Goal: Task Accomplishment & Management: Complete application form

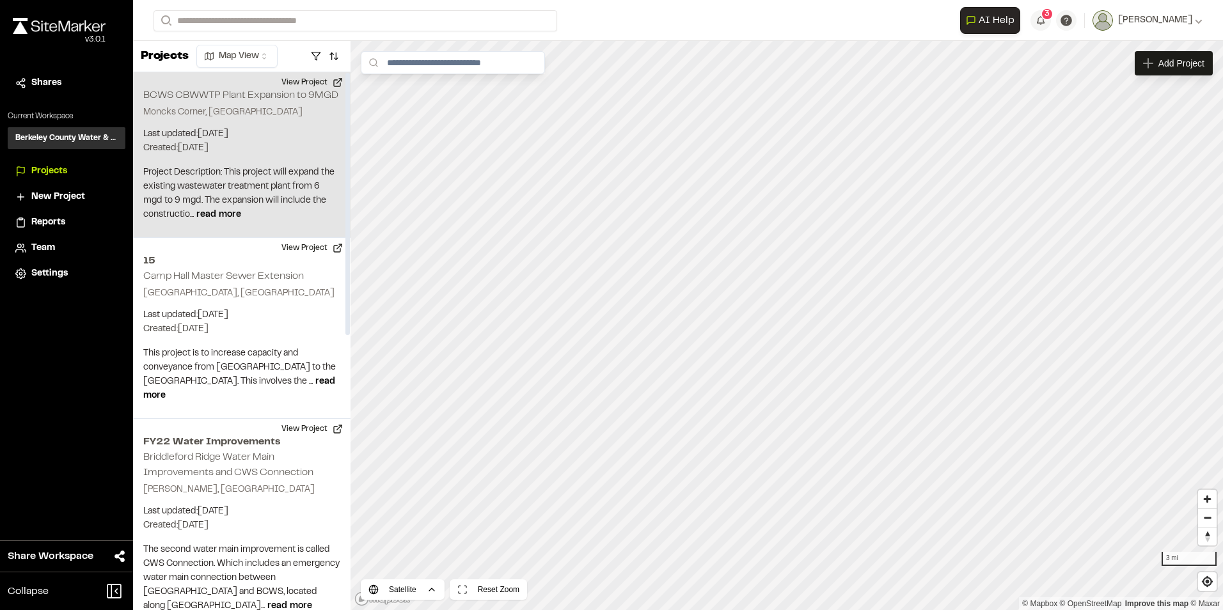
click at [267, 155] on p "Created: Jul 30, 2025" at bounding box center [241, 148] width 197 height 14
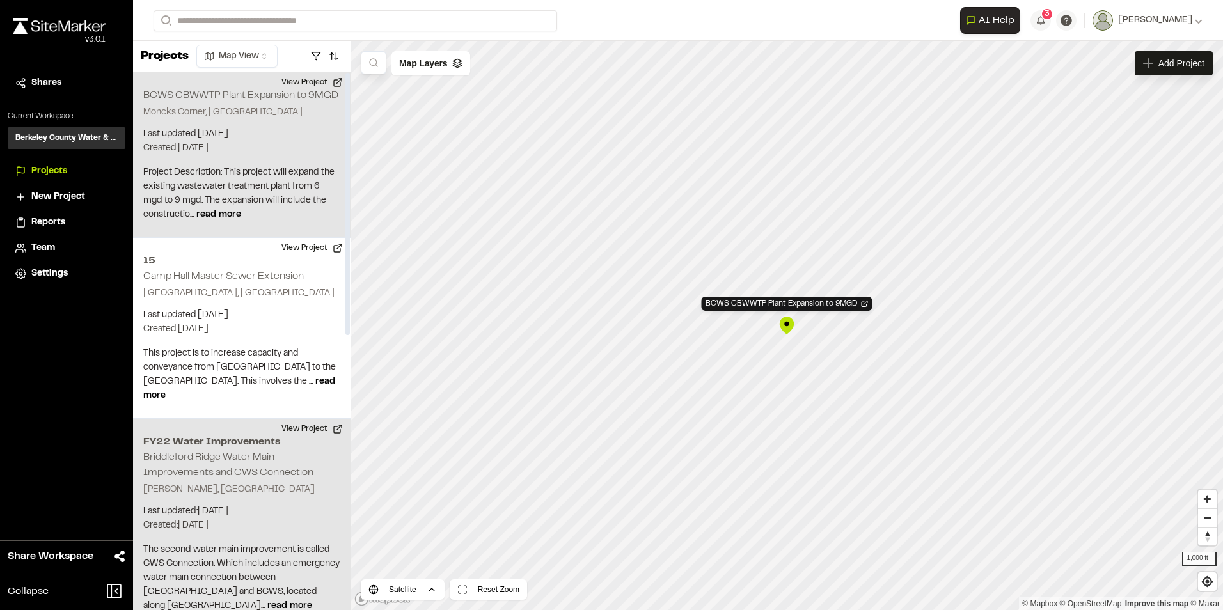
click at [244, 484] on p "[PERSON_NAME], [GEOGRAPHIC_DATA]" at bounding box center [241, 490] width 197 height 14
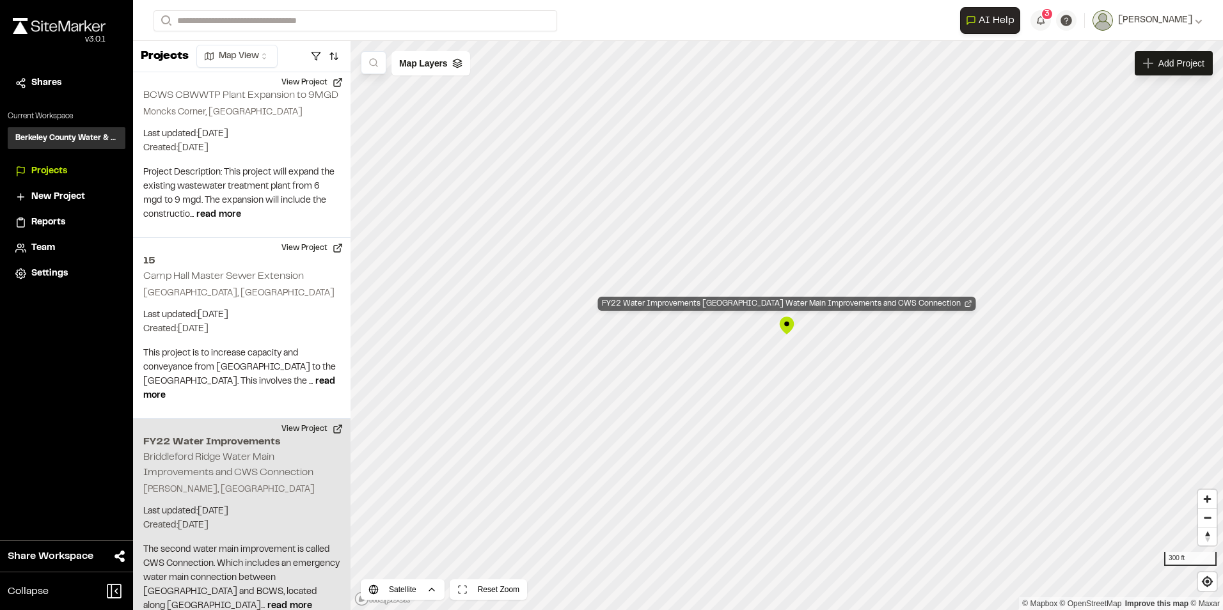
click at [781, 303] on div "FY22 Water Improvements Briddleford Ridge Water Main Improvements and CWS Conne…" at bounding box center [787, 304] width 378 height 14
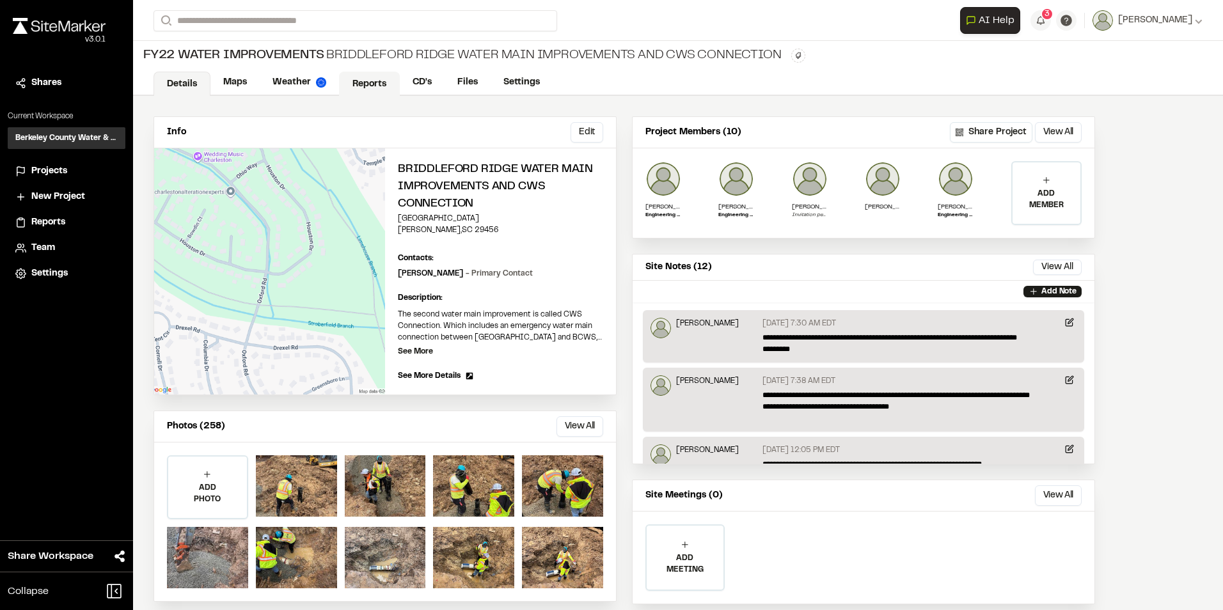
click at [379, 84] on link "Reports" at bounding box center [369, 84] width 61 height 24
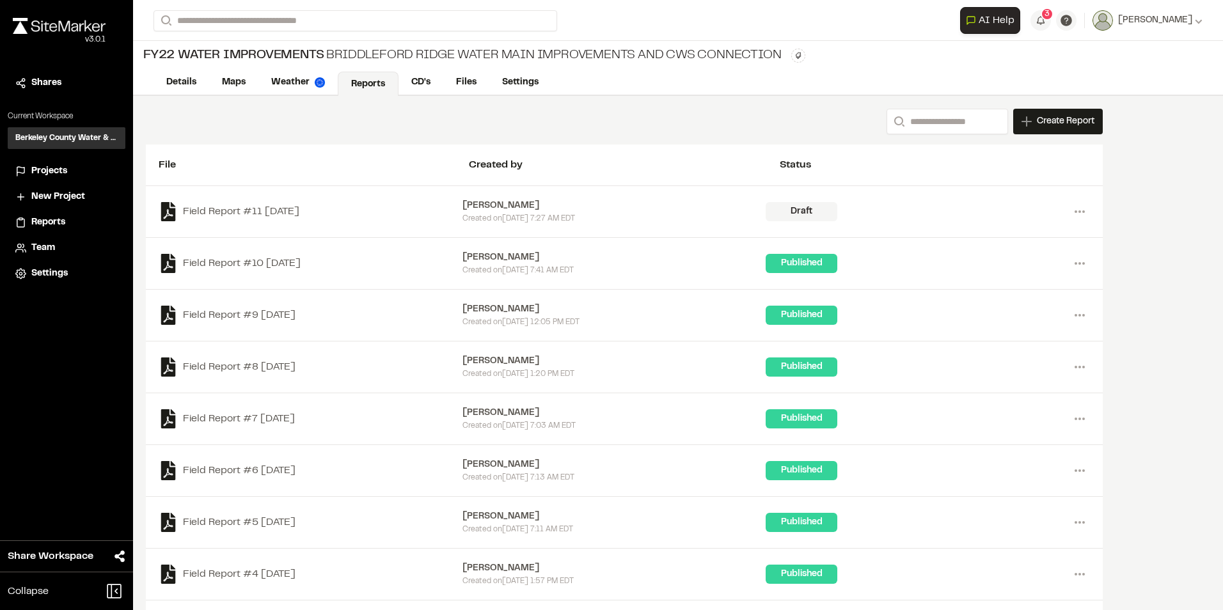
click at [40, 223] on span "Reports" at bounding box center [48, 223] width 34 height 14
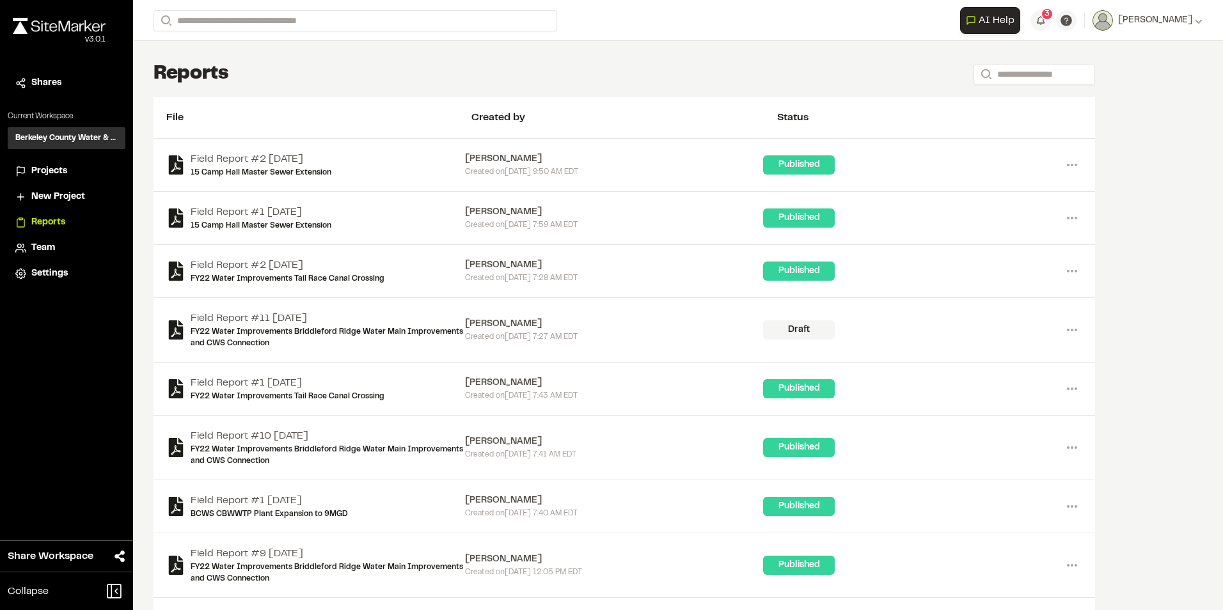
click at [35, 174] on span "Projects" at bounding box center [49, 171] width 36 height 14
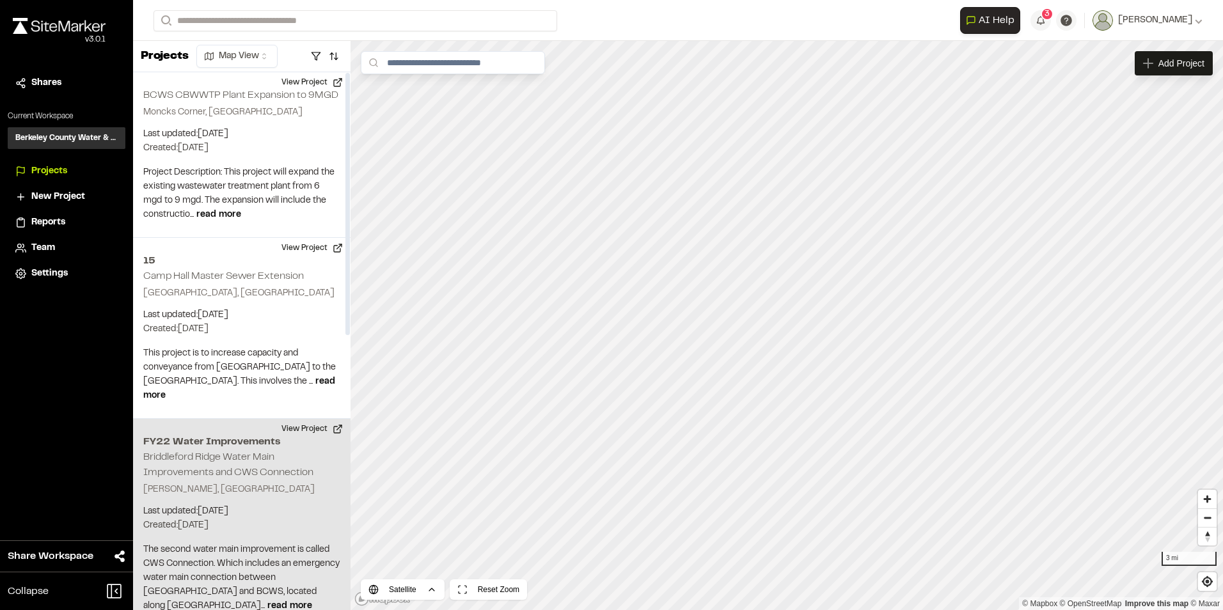
click at [238, 509] on p "Last updated: Oct 13, 2025" at bounding box center [241, 512] width 197 height 14
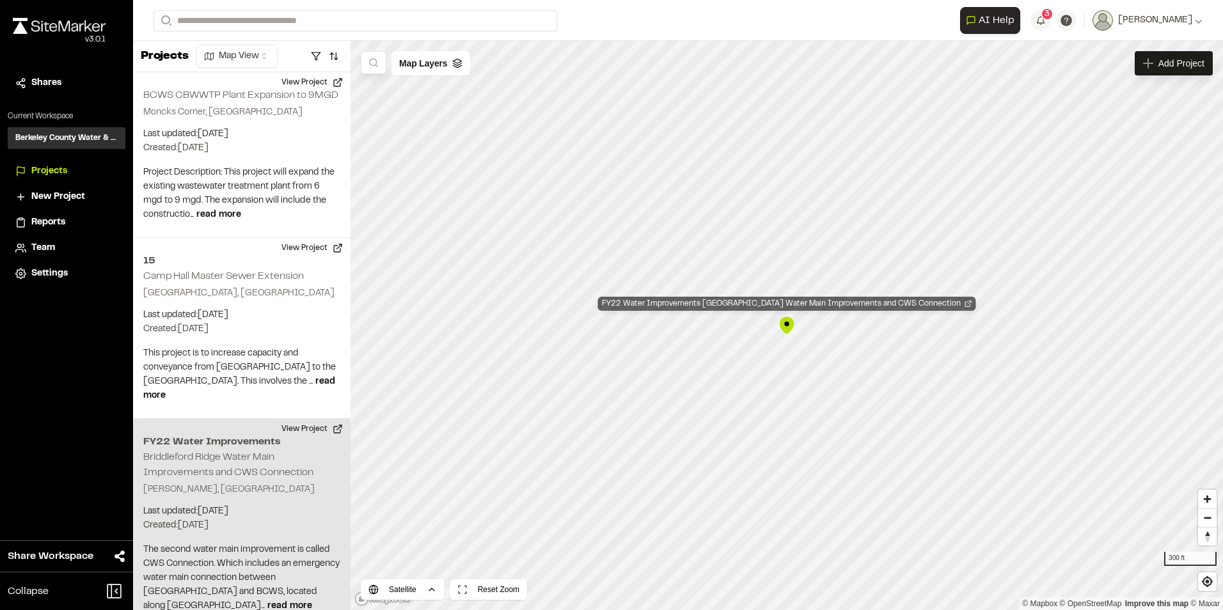
click at [666, 308] on div "FY22 Water Improvements Briddleford Ridge Water Main Improvements and CWS Conne…" at bounding box center [787, 304] width 378 height 14
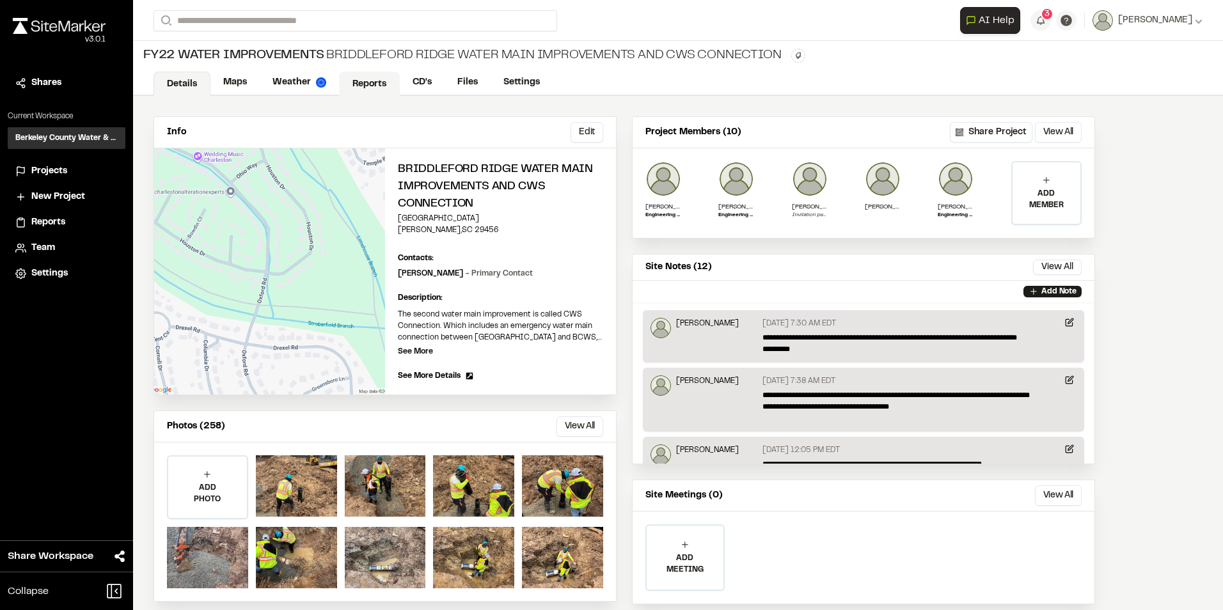
click at [368, 88] on link "Reports" at bounding box center [369, 84] width 61 height 24
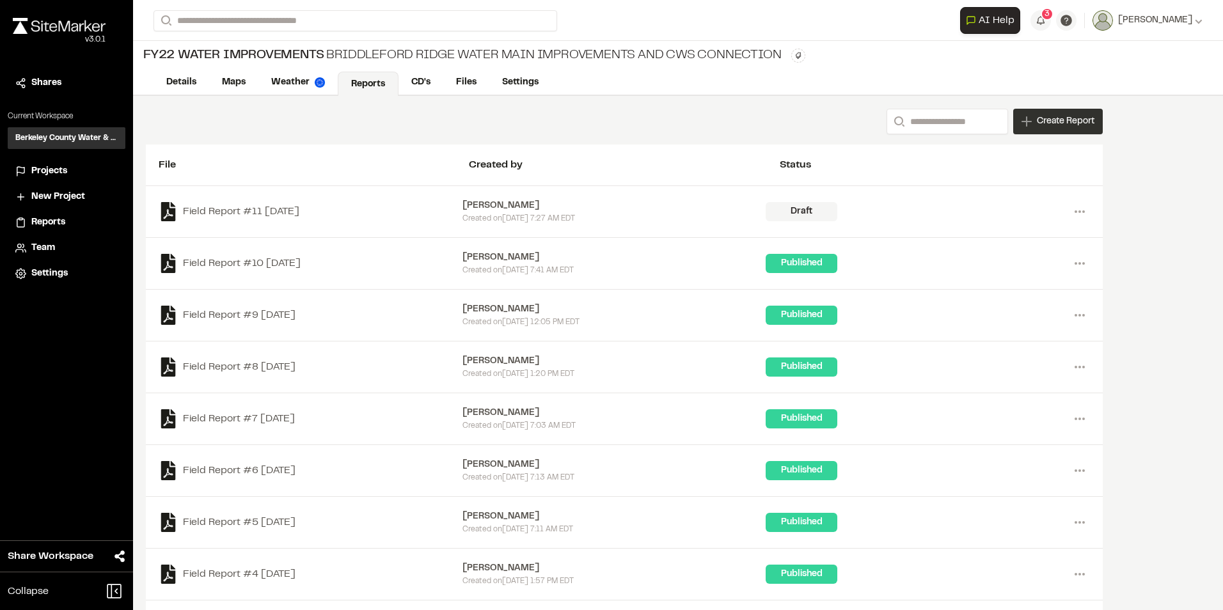
click at [1051, 123] on span "Create Report" at bounding box center [1066, 122] width 58 height 14
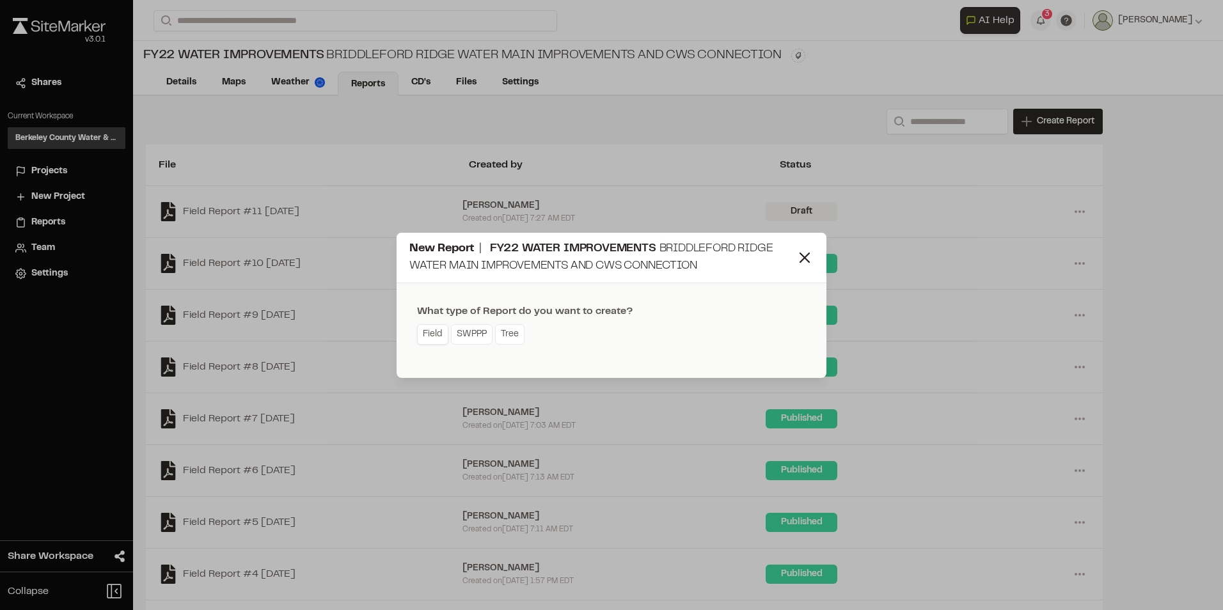
click at [434, 336] on link "Field" at bounding box center [432, 334] width 31 height 20
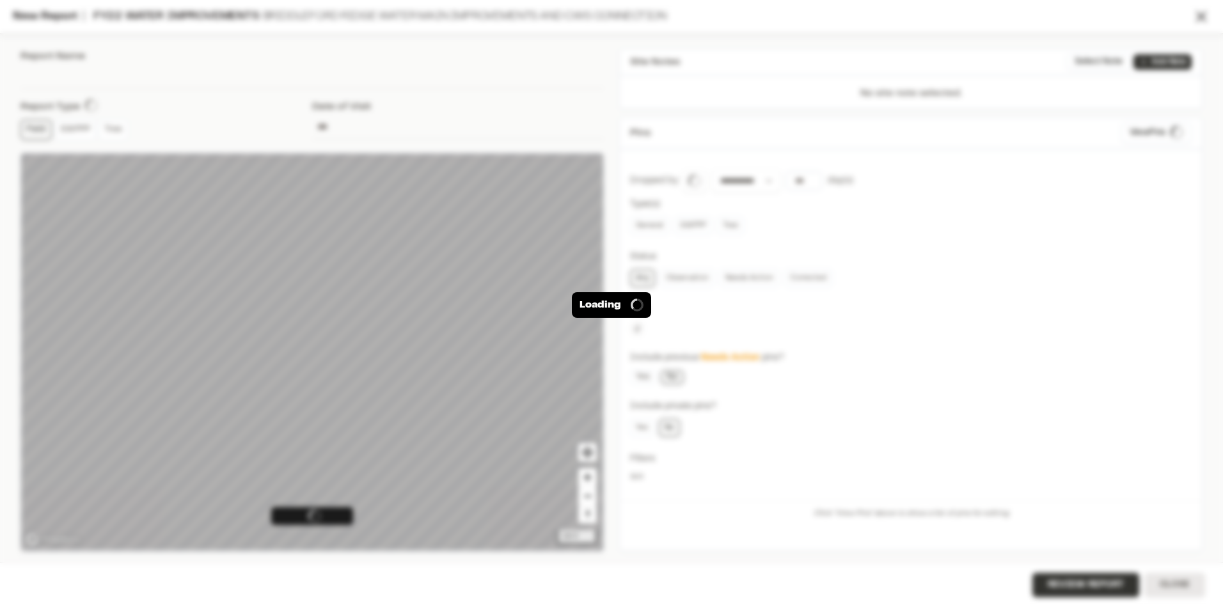
type input "**********"
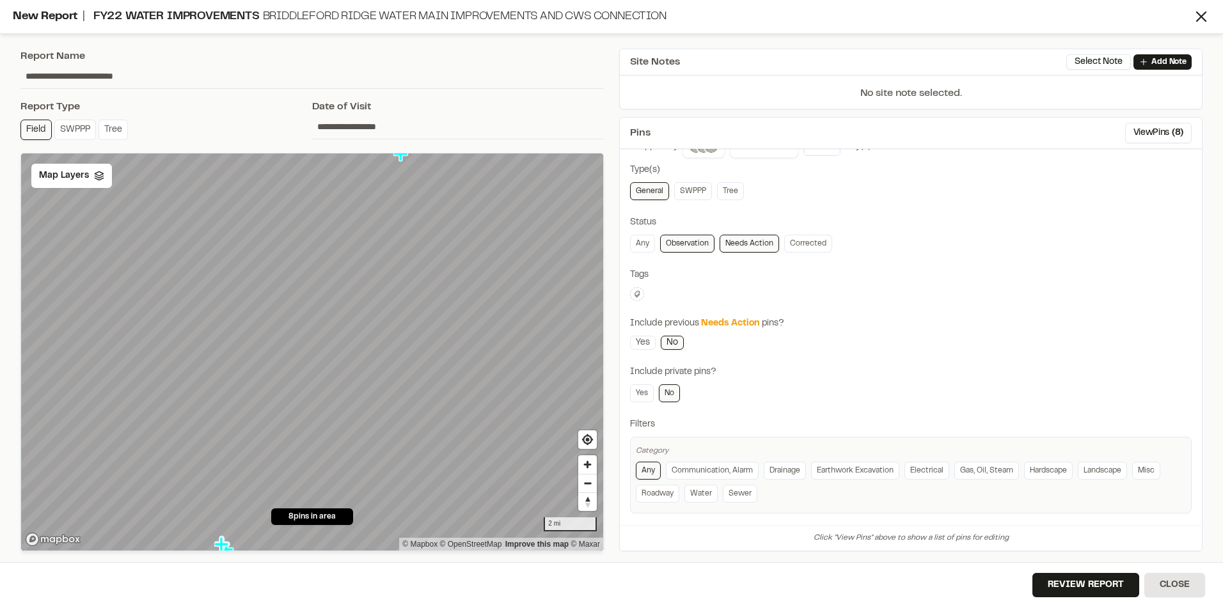
scroll to position [41, 0]
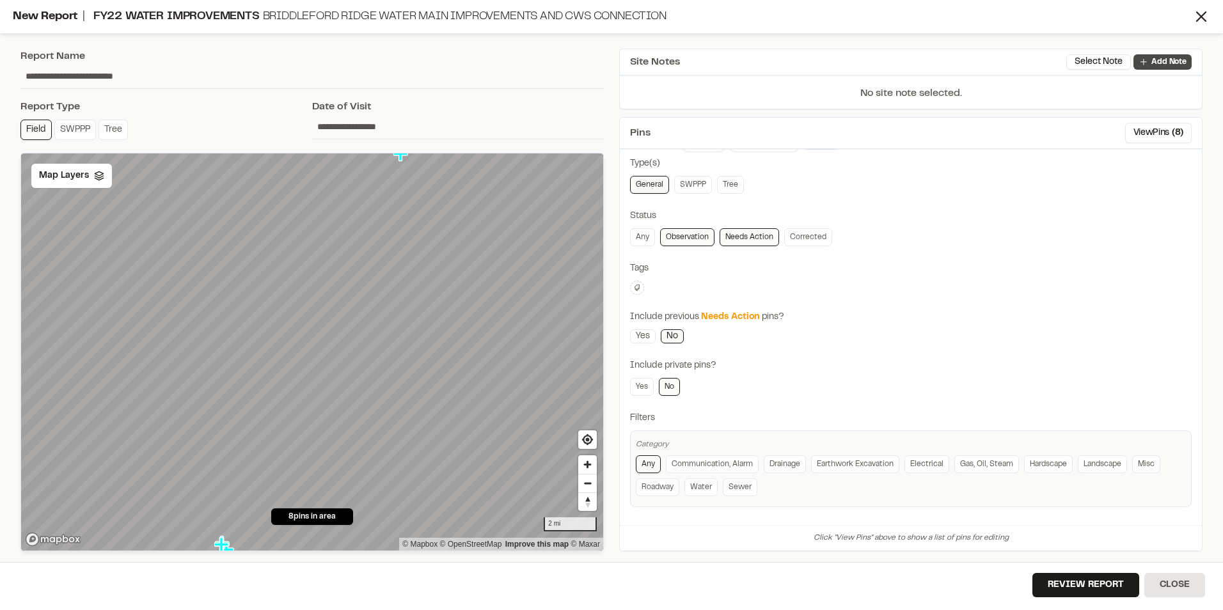
click at [1152, 61] on link "Add Note" at bounding box center [1163, 61] width 58 height 15
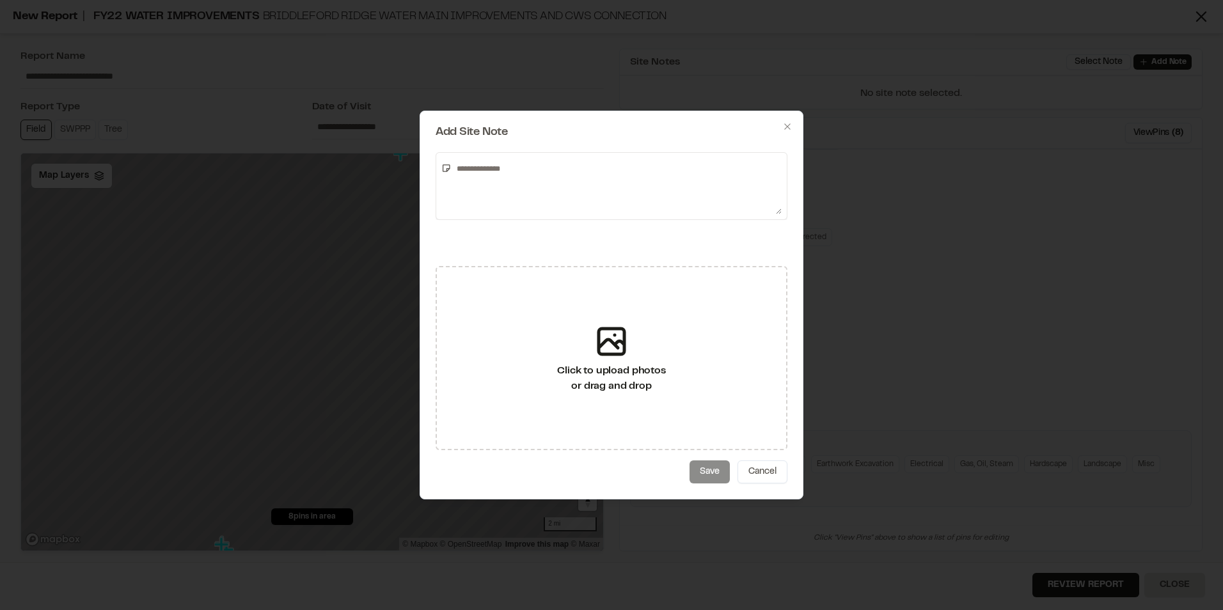
click at [652, 191] on textarea at bounding box center [617, 186] width 330 height 56
type textarea "**********"
click at [721, 478] on button "Save" at bounding box center [710, 472] width 40 height 23
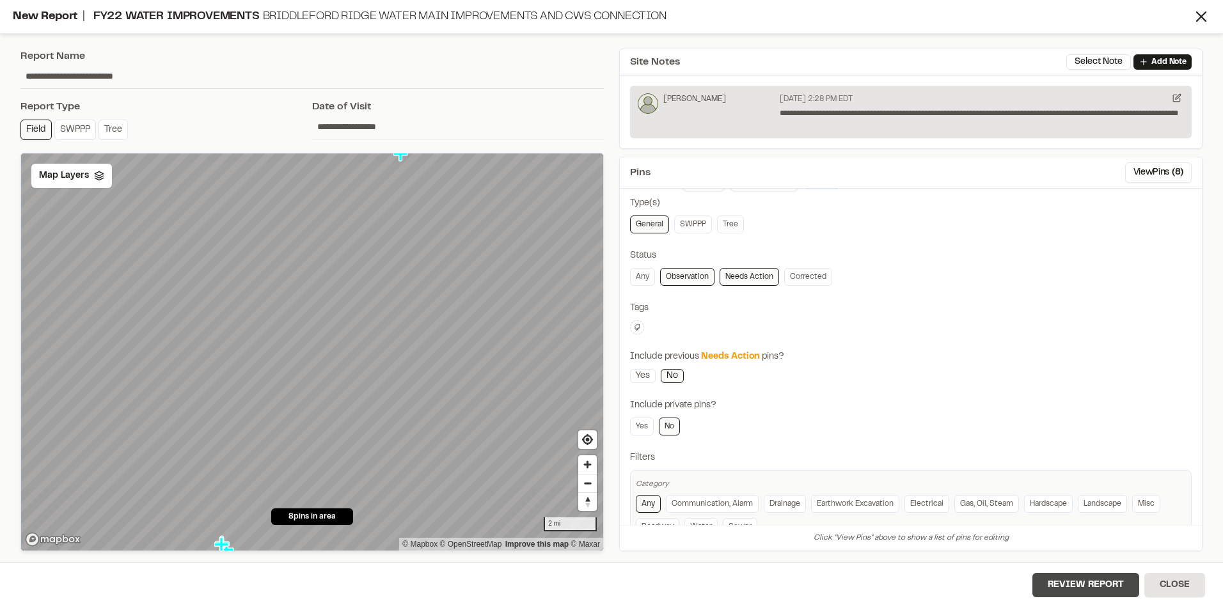
click at [1110, 582] on button "Review Report" at bounding box center [1086, 585] width 107 height 24
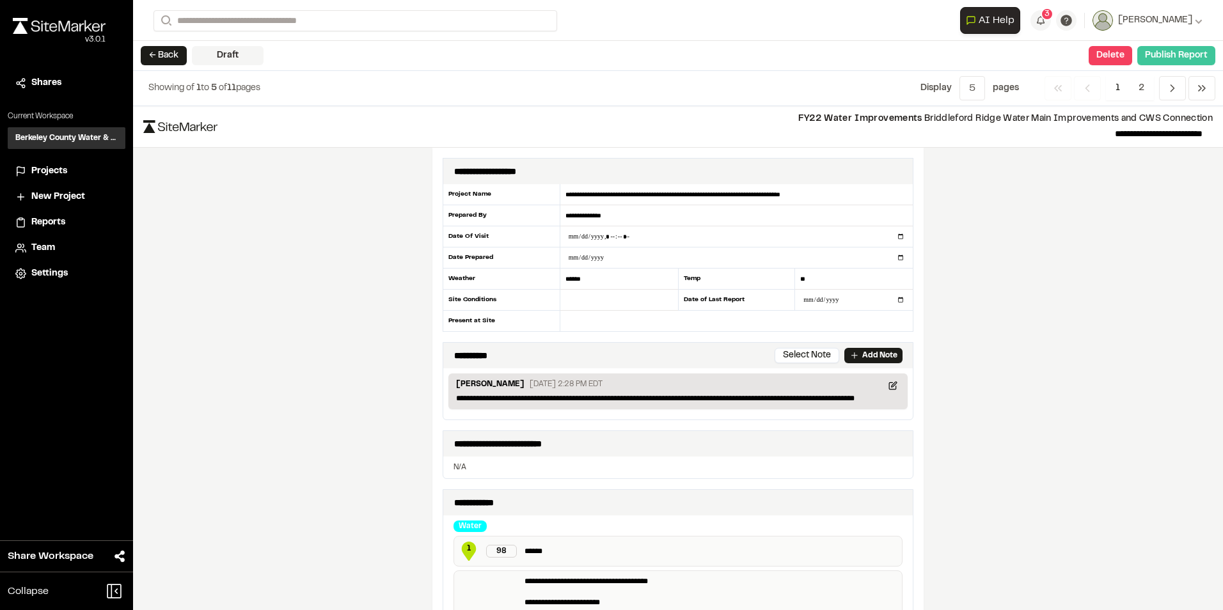
click at [1180, 63] on button "Publish Report" at bounding box center [1177, 55] width 78 height 19
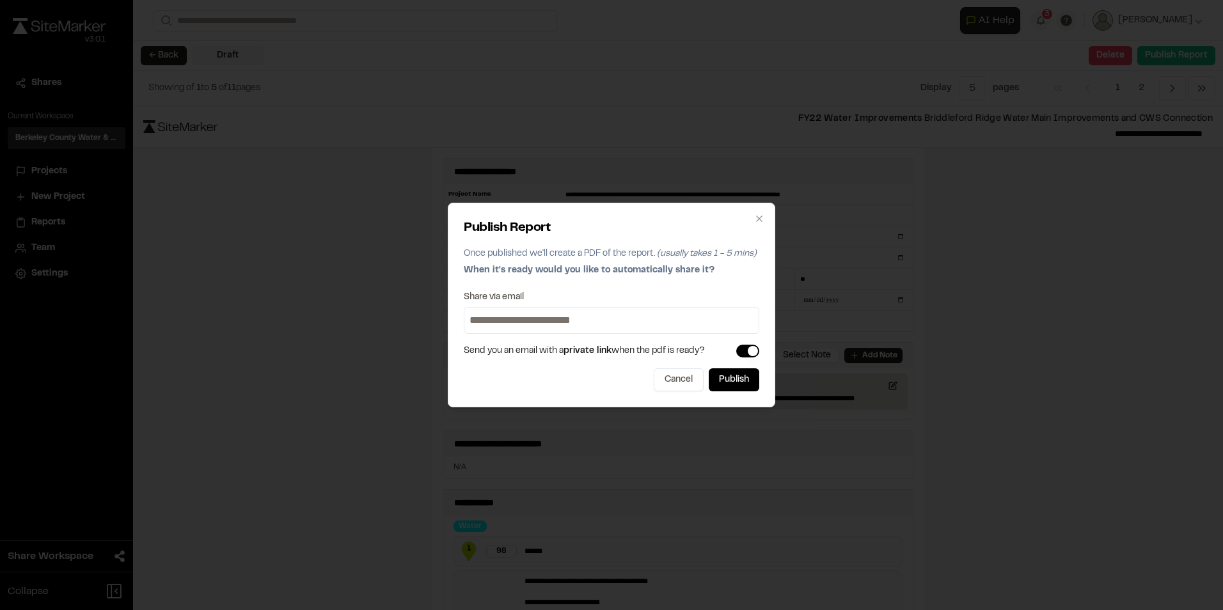
click at [534, 319] on input at bounding box center [611, 320] width 289 height 20
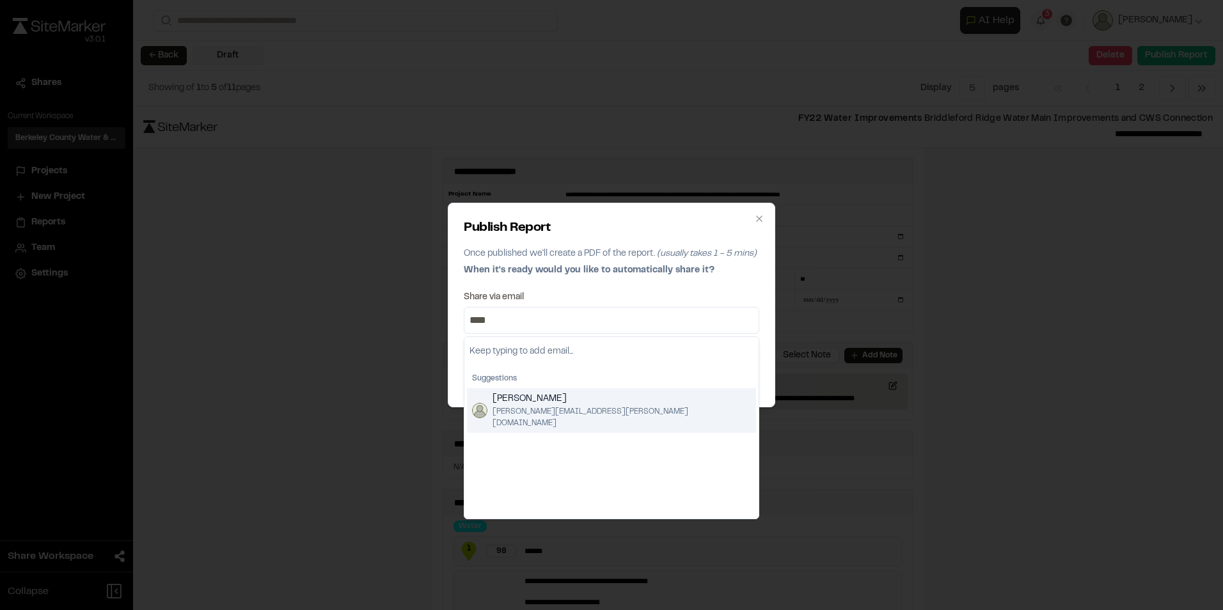
type input "****"
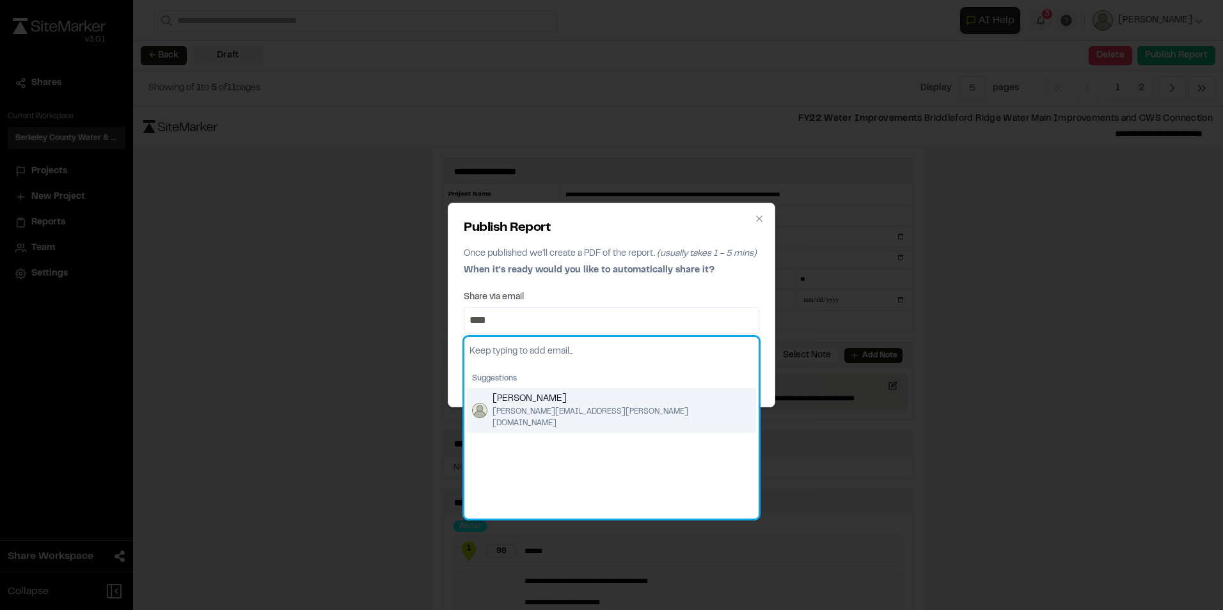
click at [548, 394] on span "[PERSON_NAME]" at bounding box center [622, 399] width 258 height 14
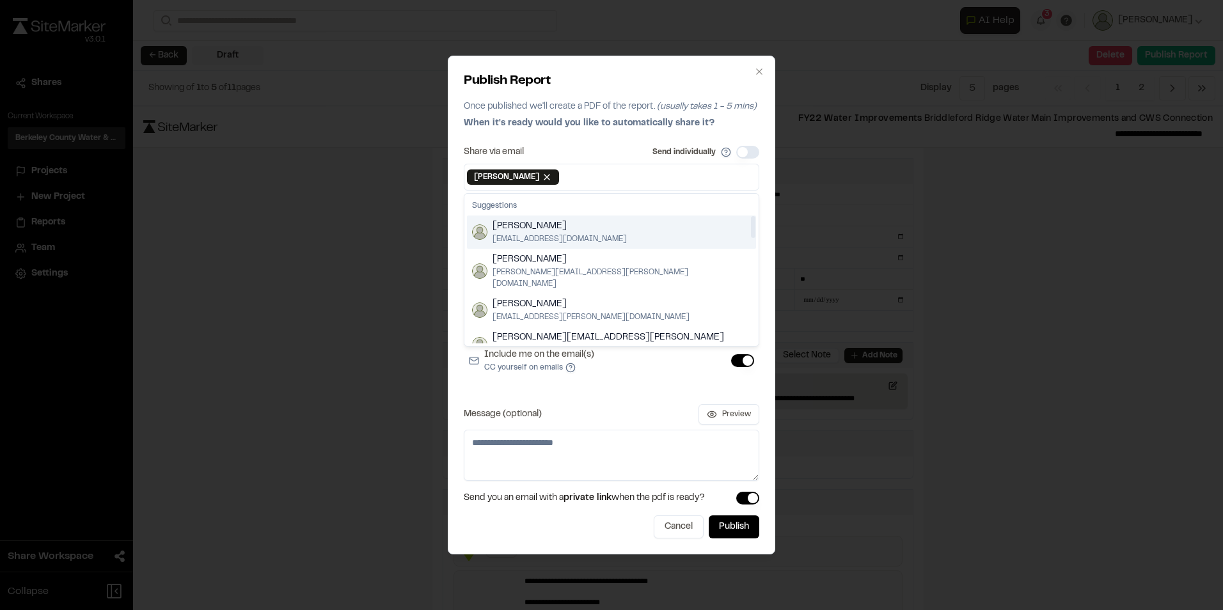
click at [582, 170] on input at bounding box center [659, 177] width 195 height 20
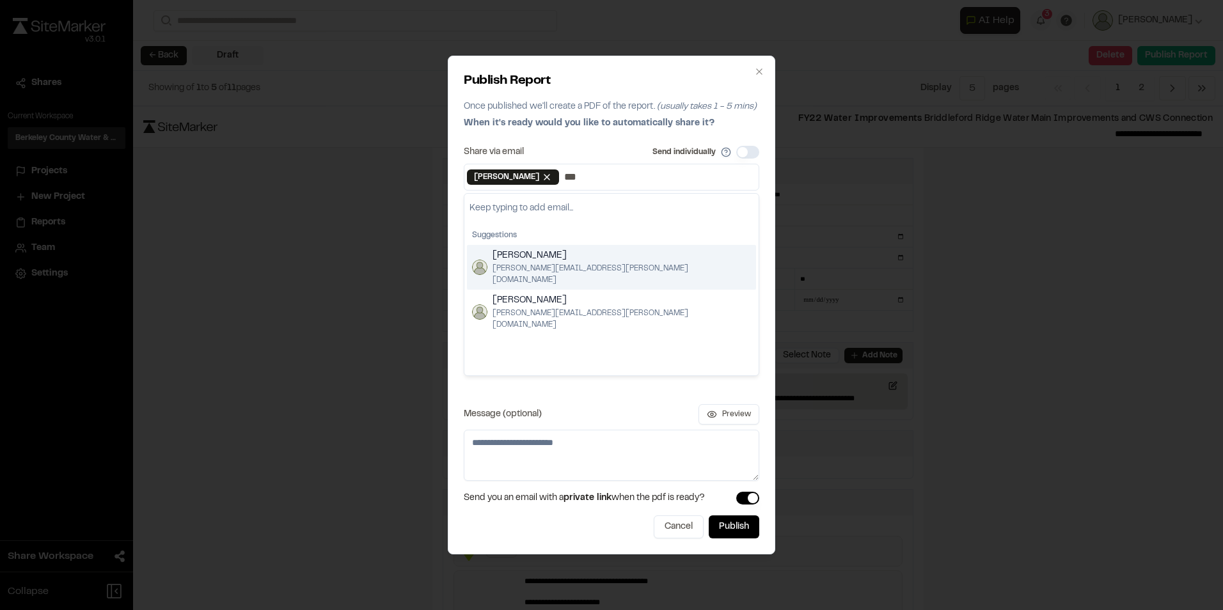
type input "***"
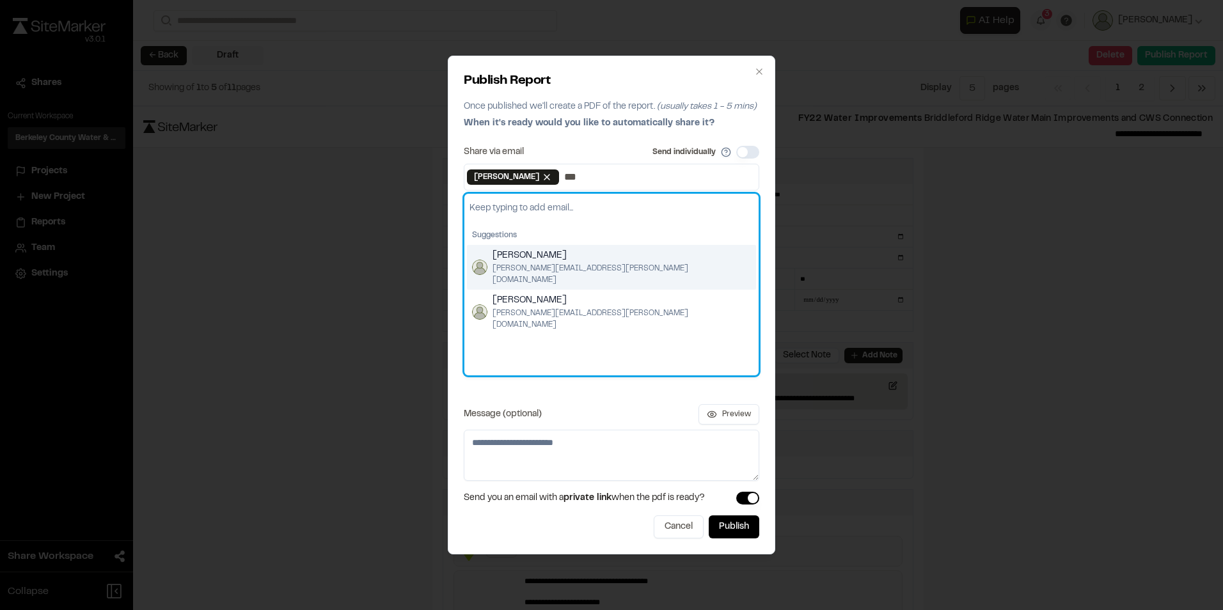
click at [557, 258] on span "[PERSON_NAME]" at bounding box center [622, 256] width 258 height 14
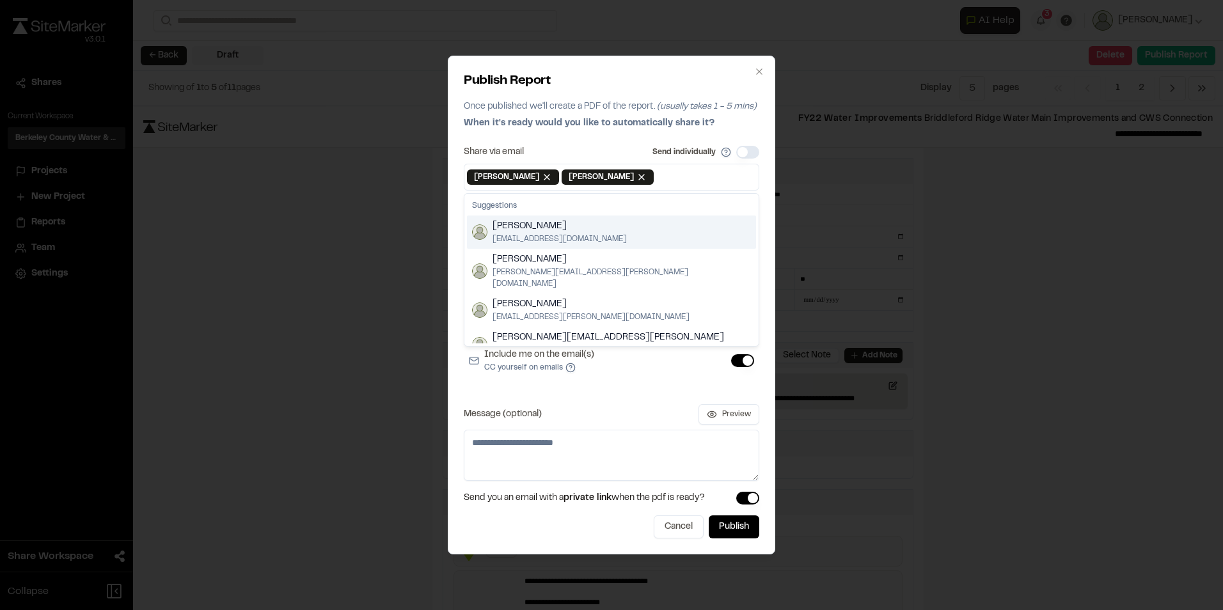
click at [656, 178] on input at bounding box center [706, 177] width 100 height 20
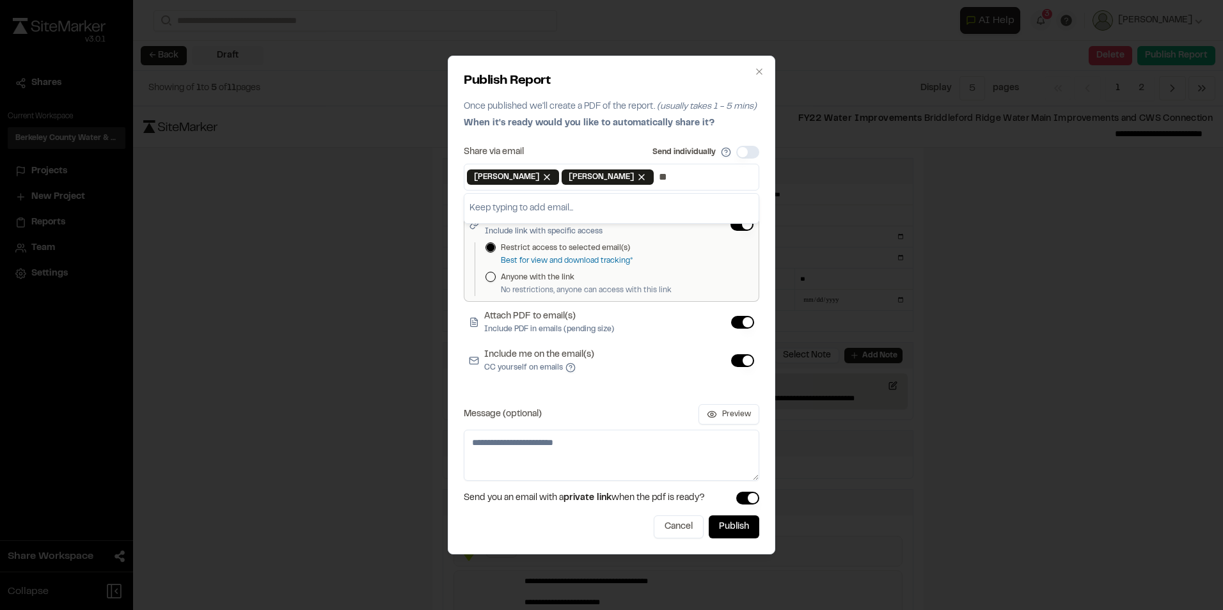
type input "*"
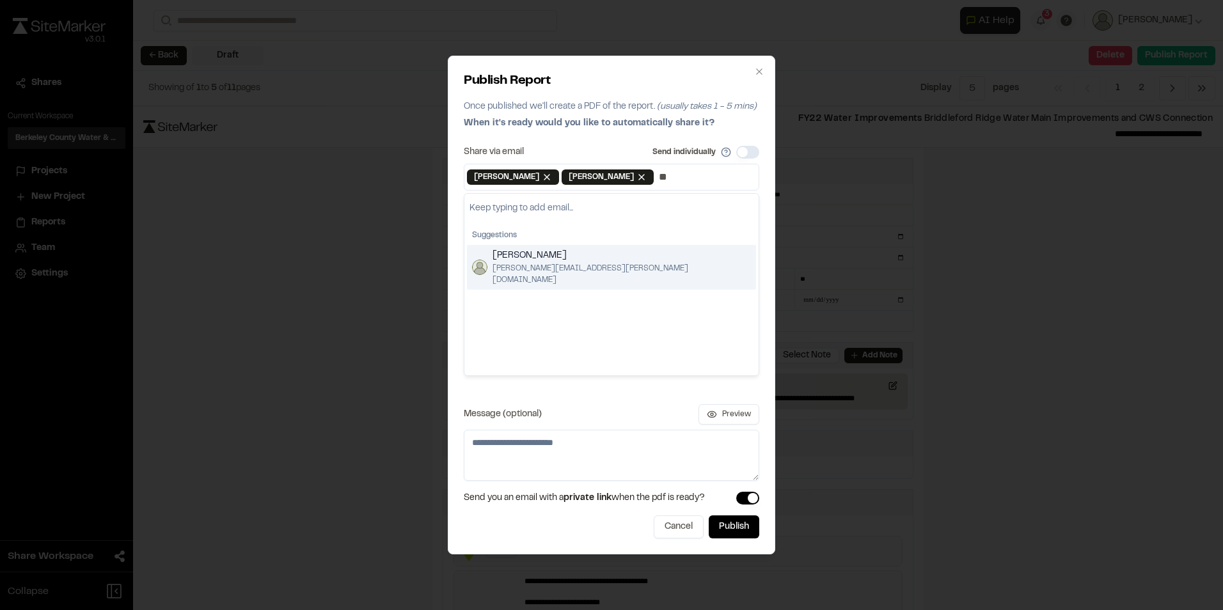
type input "**"
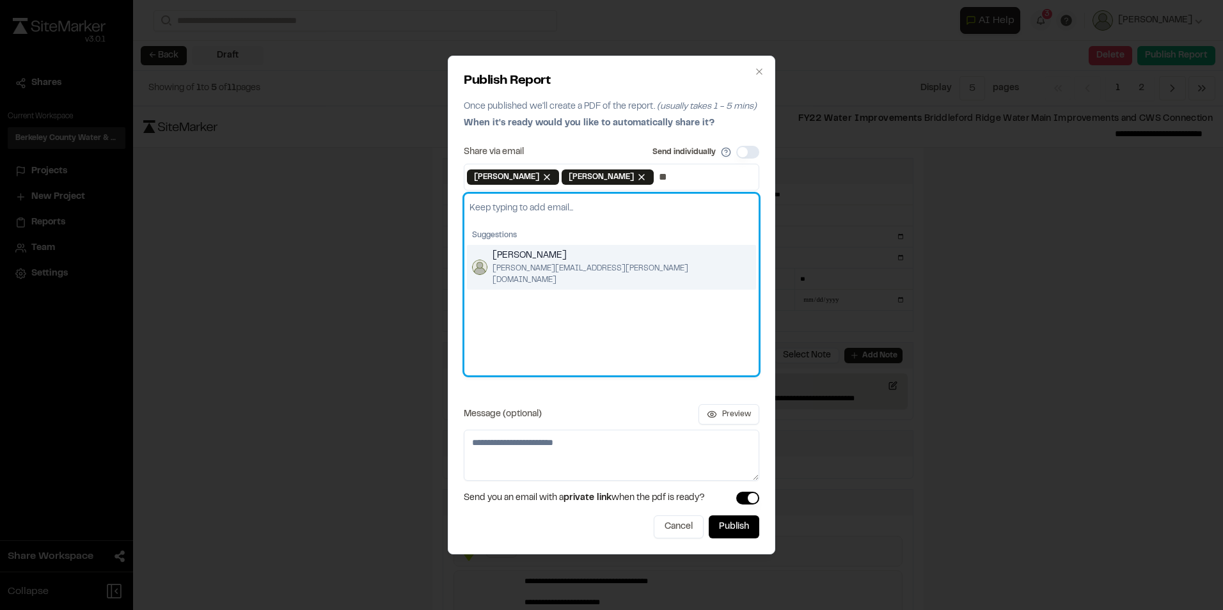
click at [614, 257] on span "[PERSON_NAME]" at bounding box center [622, 256] width 258 height 14
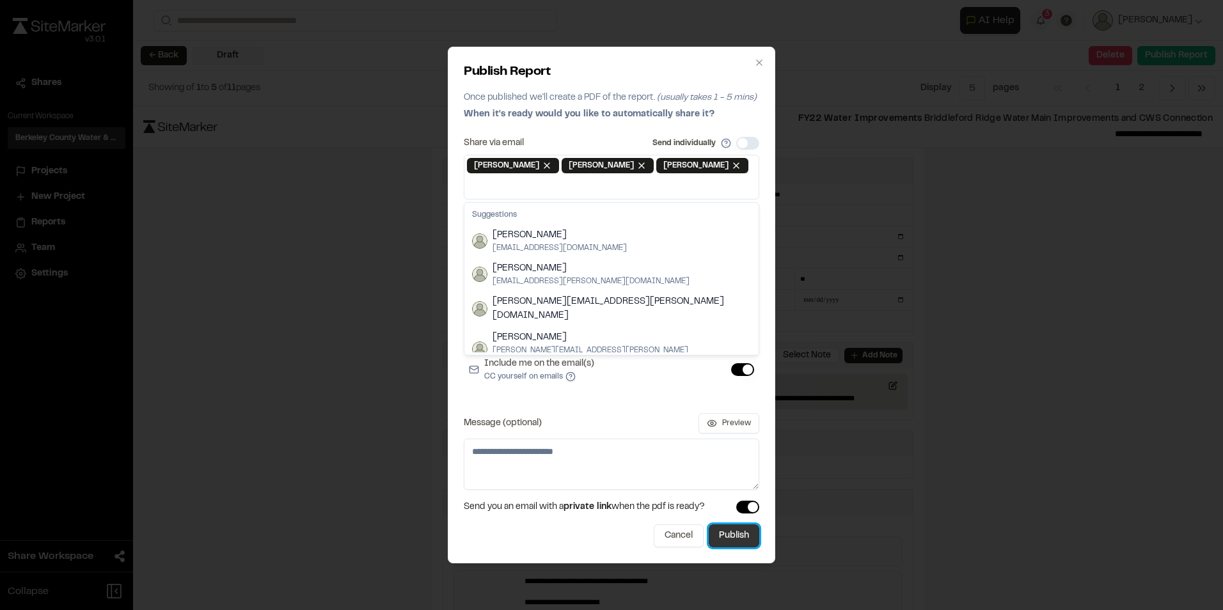
click at [742, 536] on button "Publish" at bounding box center [734, 536] width 51 height 23
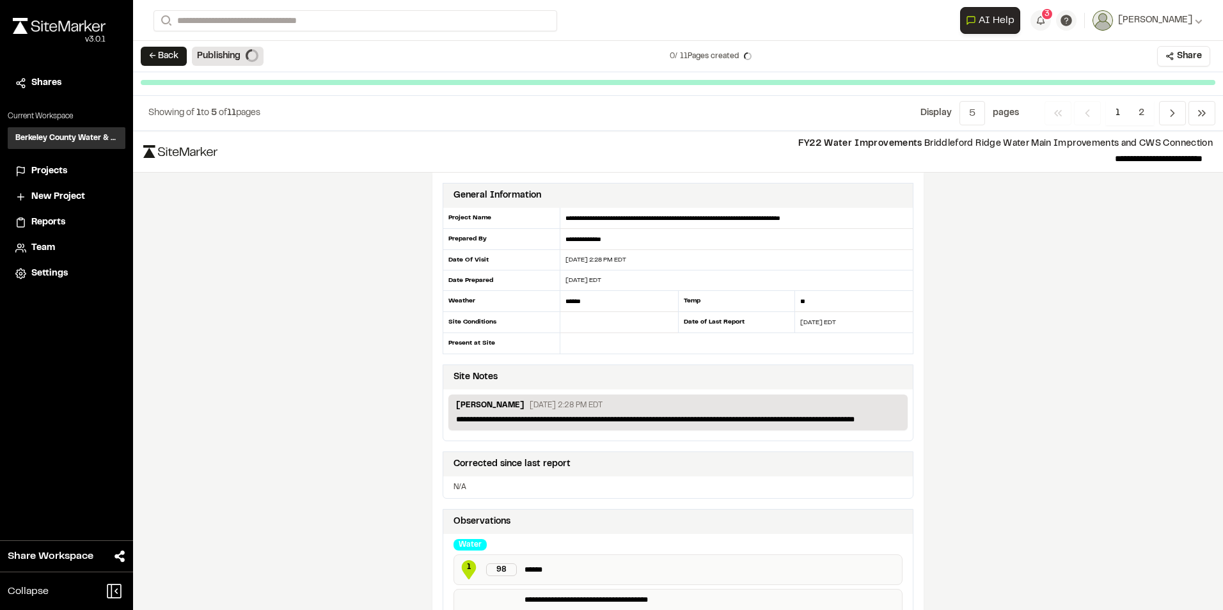
click at [54, 164] on span "Projects" at bounding box center [49, 171] width 36 height 14
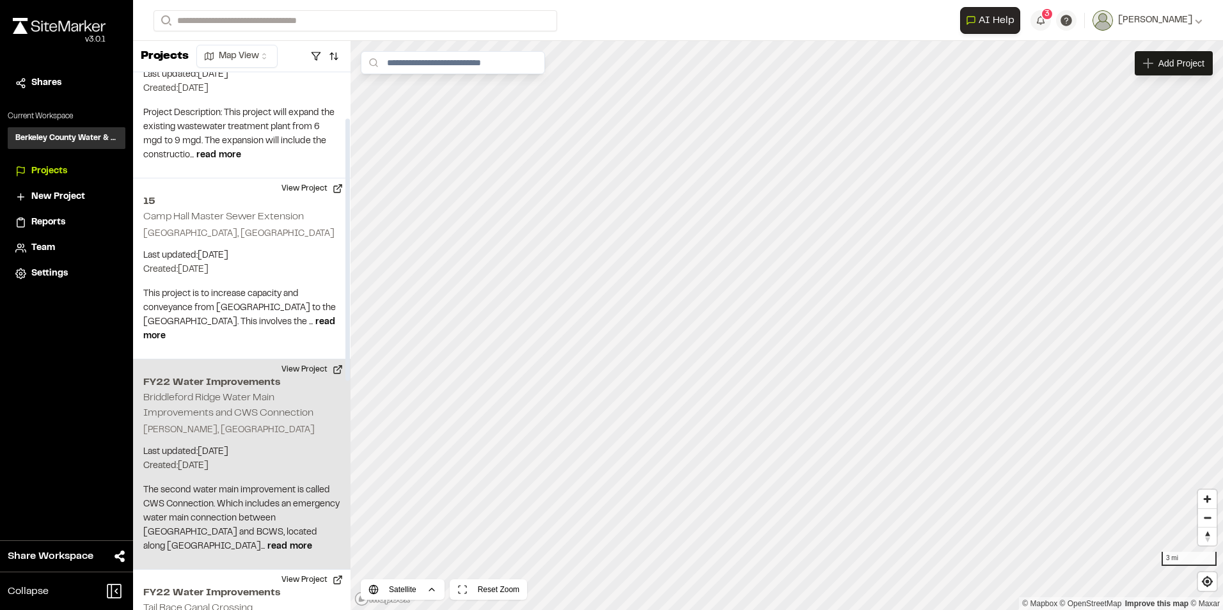
scroll to position [128, 0]
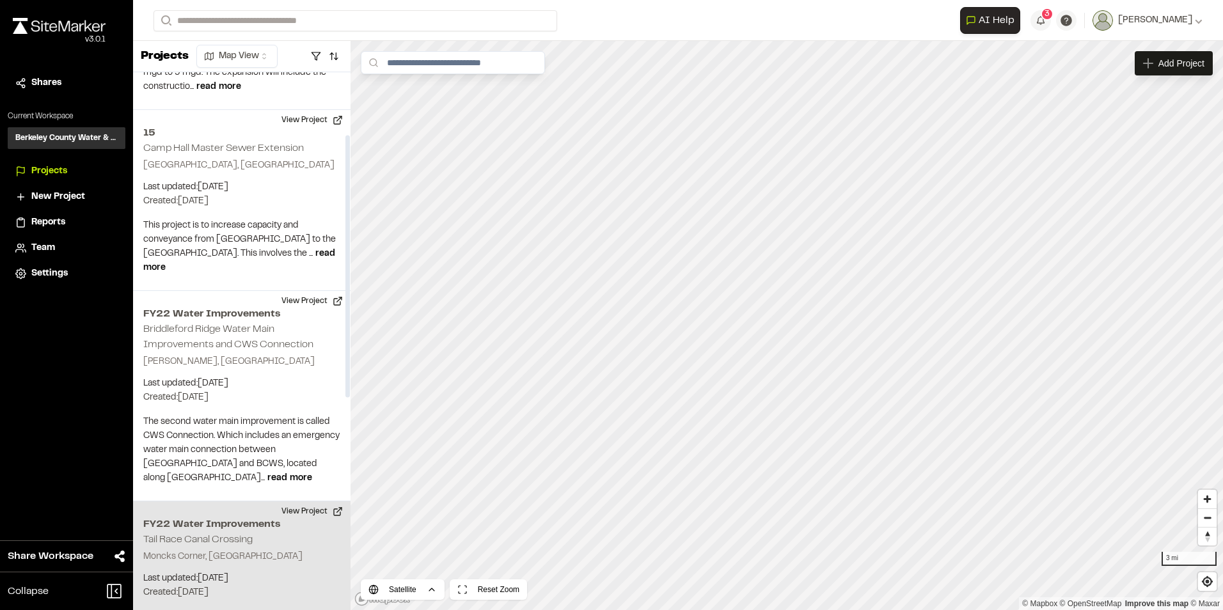
click at [264, 517] on h2 "FY22 Water Improvements" at bounding box center [241, 524] width 197 height 15
click at [765, 308] on div "FY22 Water Improvements Tail Race Canal Crossing" at bounding box center [787, 304] width 206 height 14
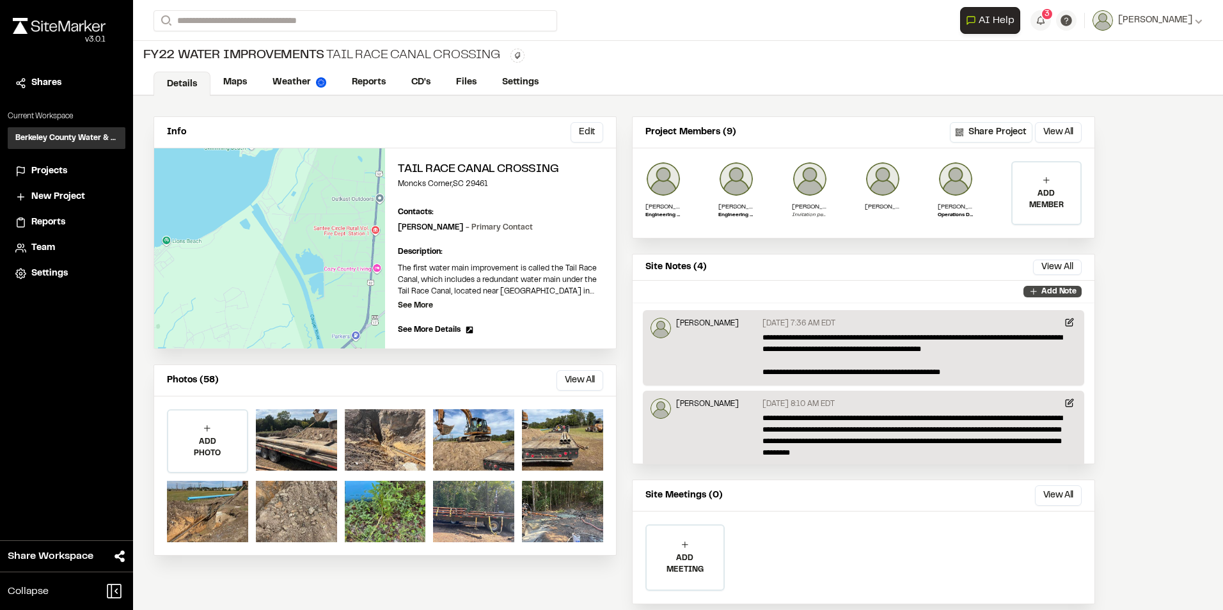
click at [1048, 292] on p "Add Note" at bounding box center [1059, 292] width 35 height 12
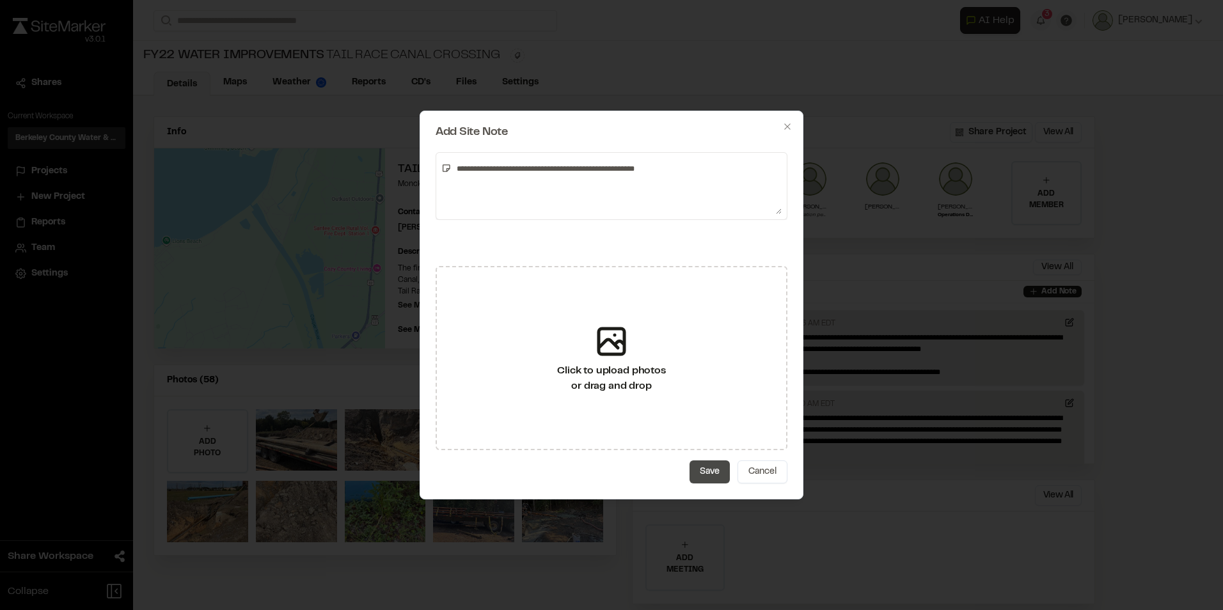
type textarea "**********"
click at [704, 480] on button "Save" at bounding box center [710, 472] width 40 height 23
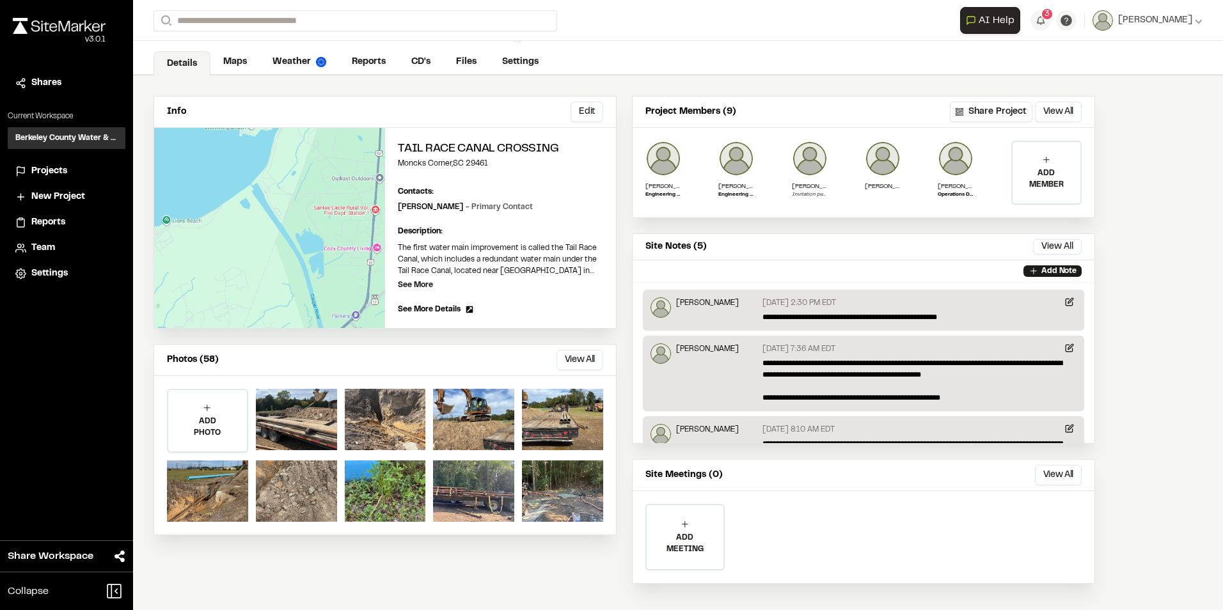
scroll to position [30, 0]
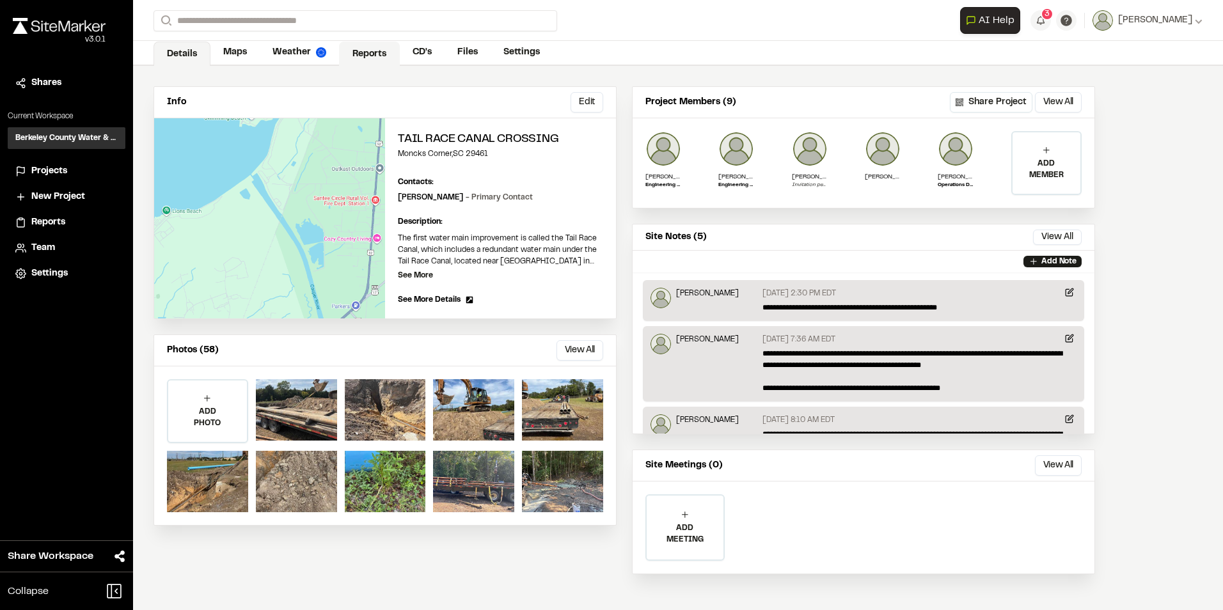
click at [372, 51] on link "Reports" at bounding box center [369, 54] width 61 height 24
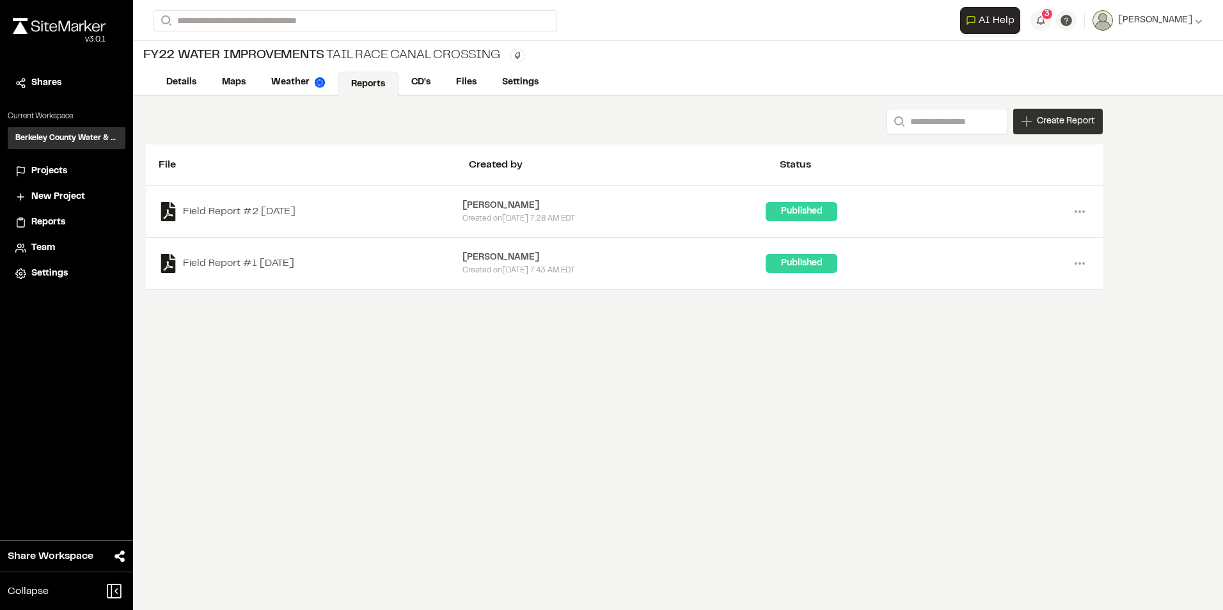
click at [1082, 125] on span "Create Report" at bounding box center [1066, 122] width 58 height 14
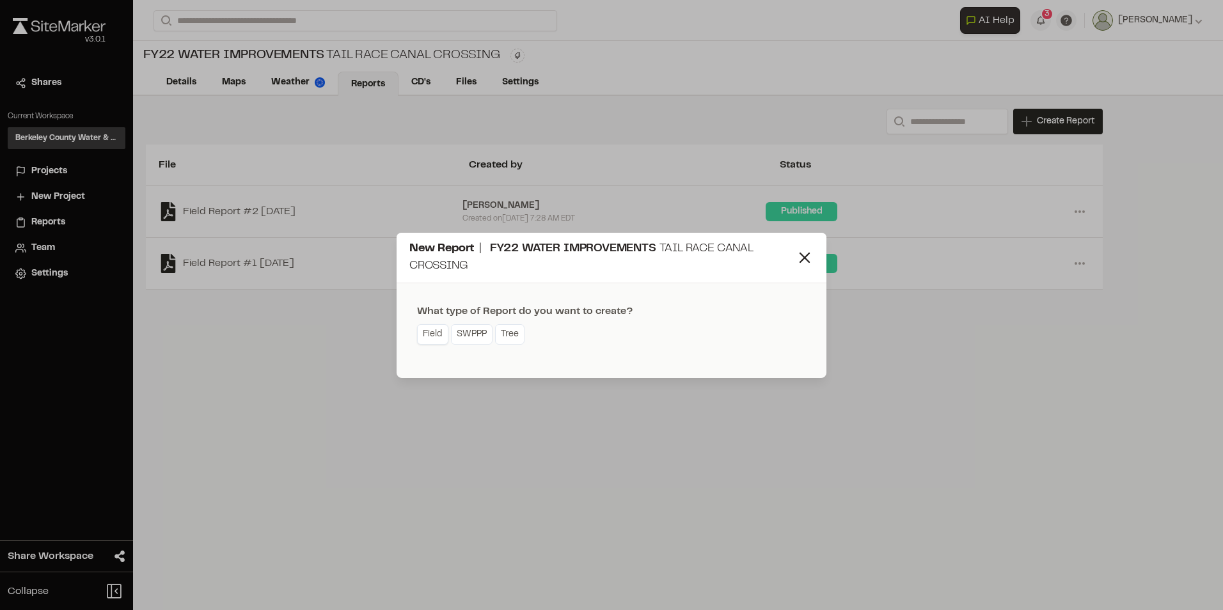
click at [434, 335] on link "Field" at bounding box center [432, 334] width 31 height 20
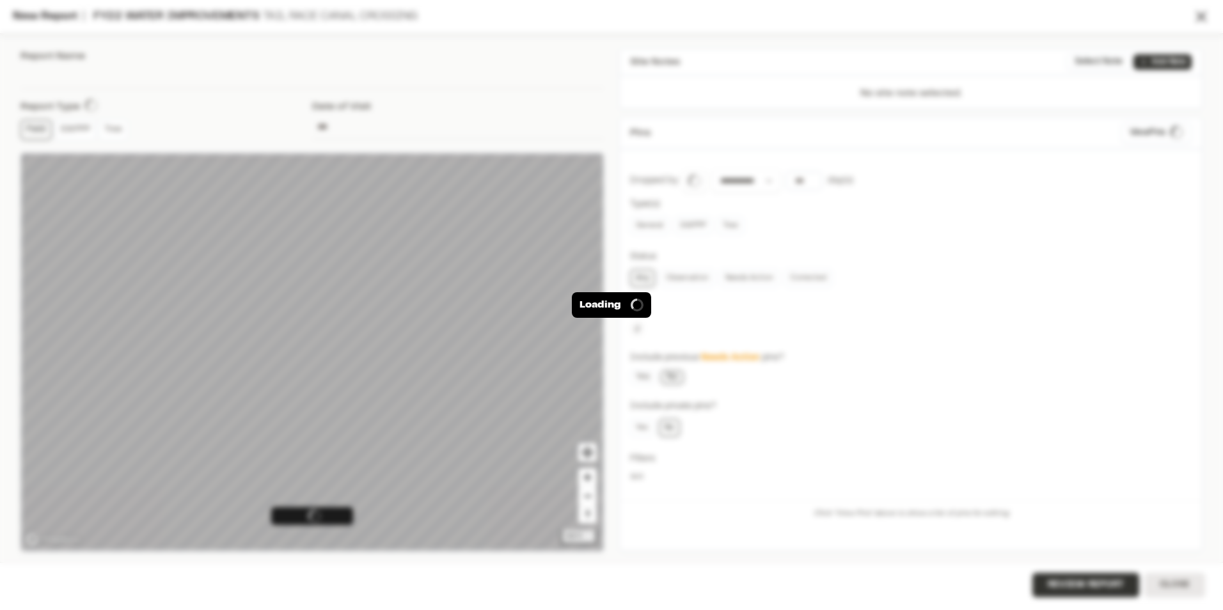
type input "**********"
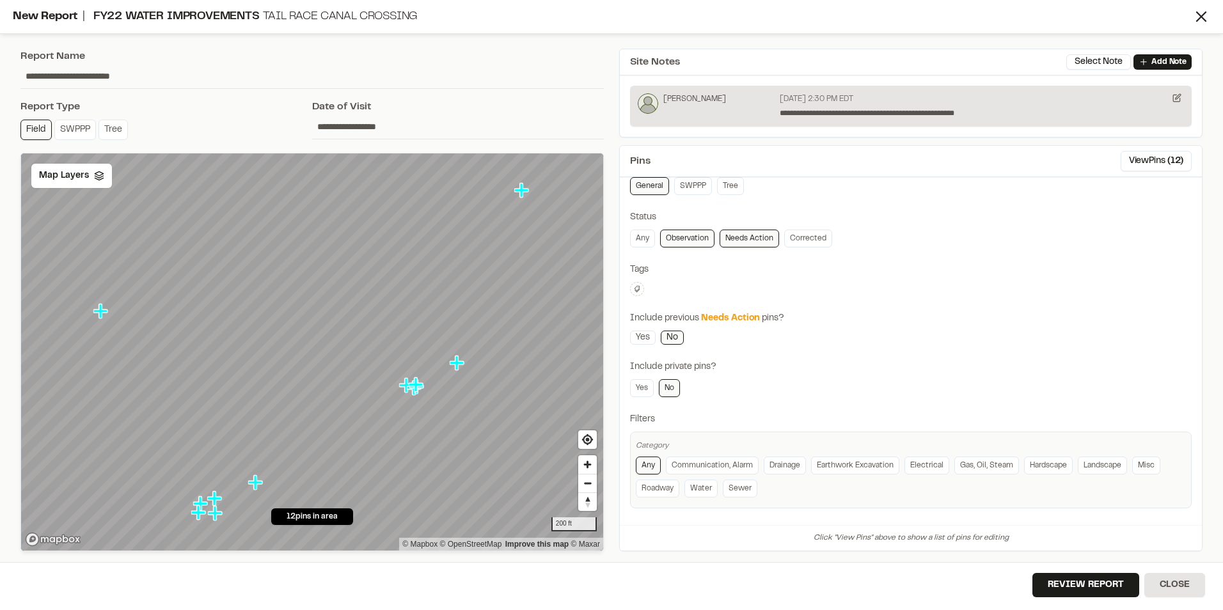
scroll to position [69, 0]
click at [1090, 585] on button "Review Report" at bounding box center [1086, 585] width 107 height 24
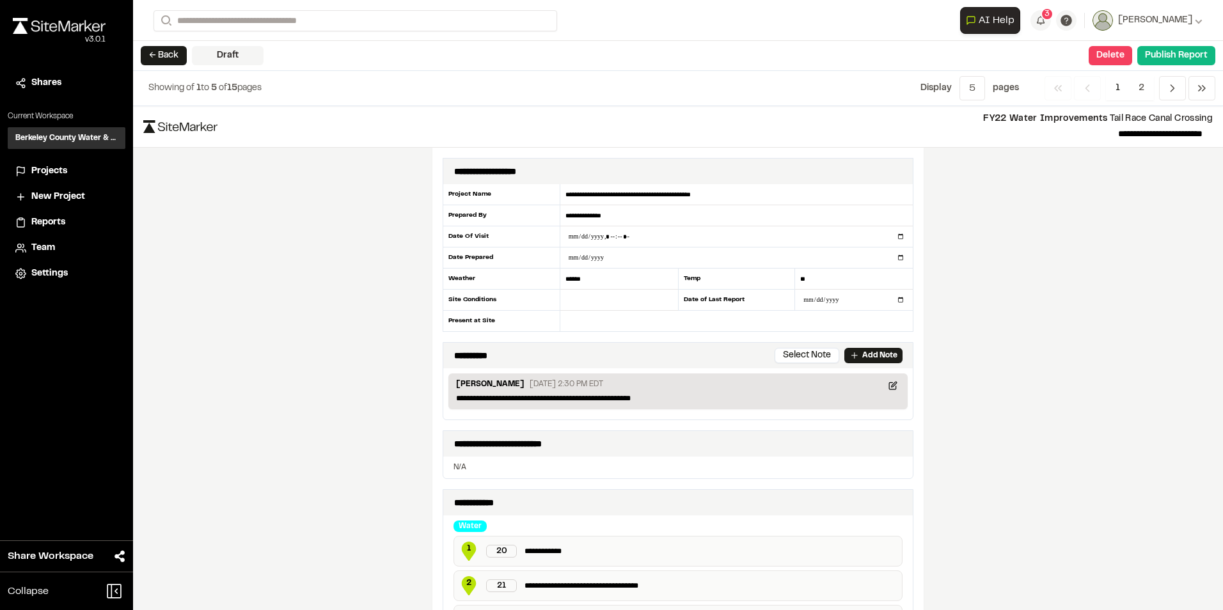
scroll to position [19, 0]
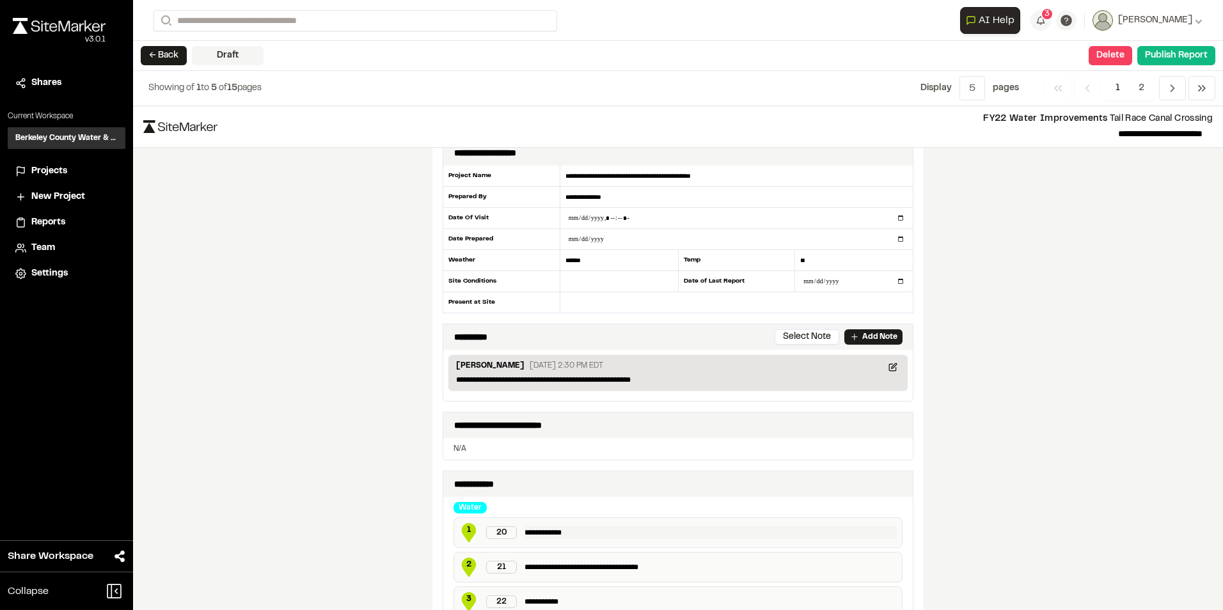
click at [535, 537] on p "**********" at bounding box center [711, 533] width 372 height 13
click at [466, 533] on span "1" at bounding box center [468, 531] width 19 height 12
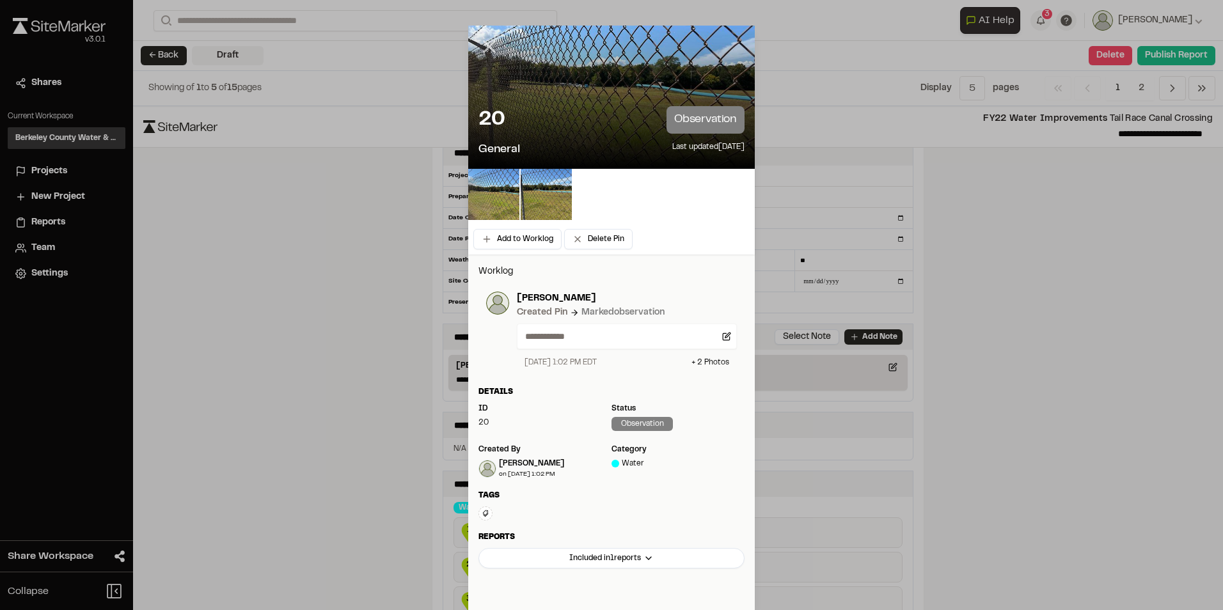
click at [484, 49] on icon at bounding box center [490, 47] width 22 height 22
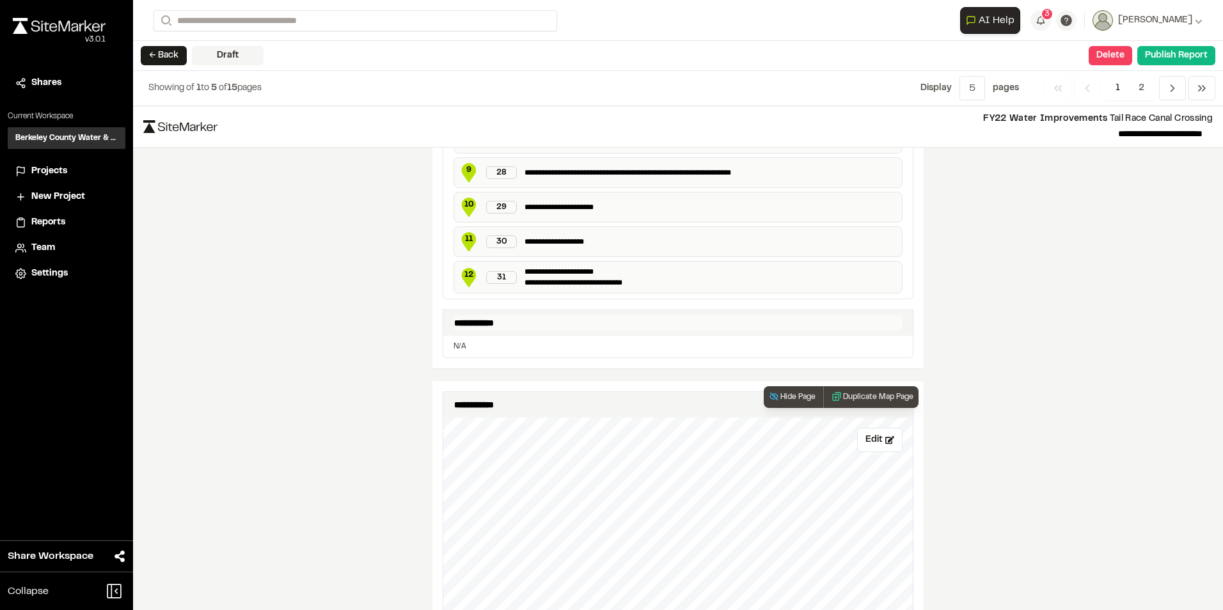
scroll to position [722, 0]
click at [463, 278] on span "12" at bounding box center [468, 275] width 19 height 12
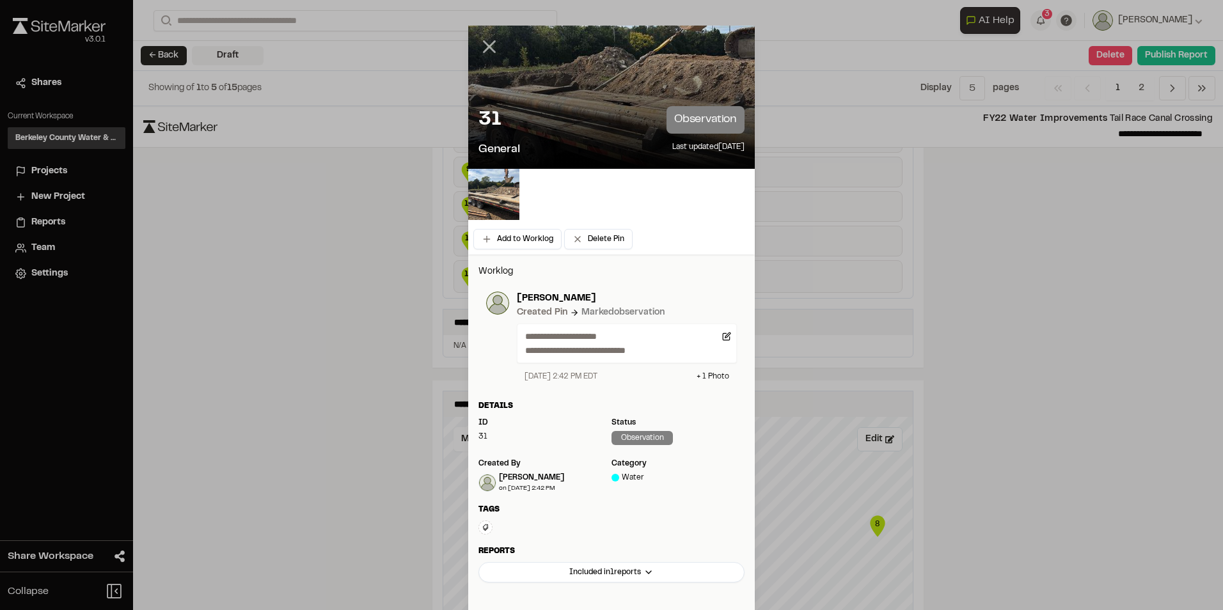
click at [485, 43] on icon at bounding box center [490, 47] width 22 height 22
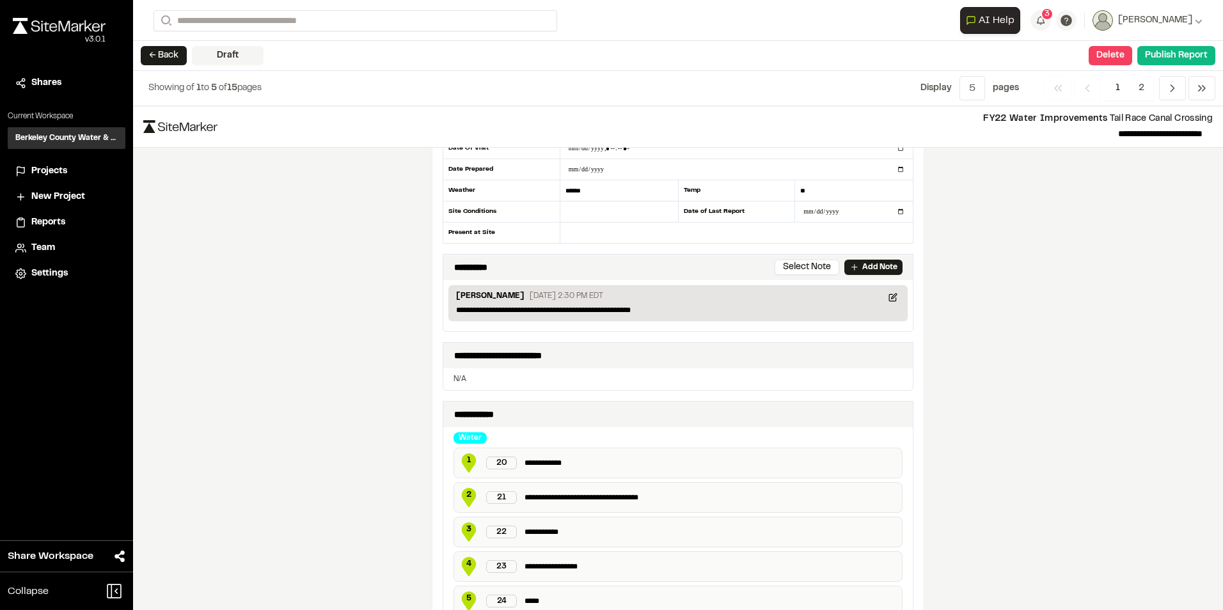
scroll to position [0, 0]
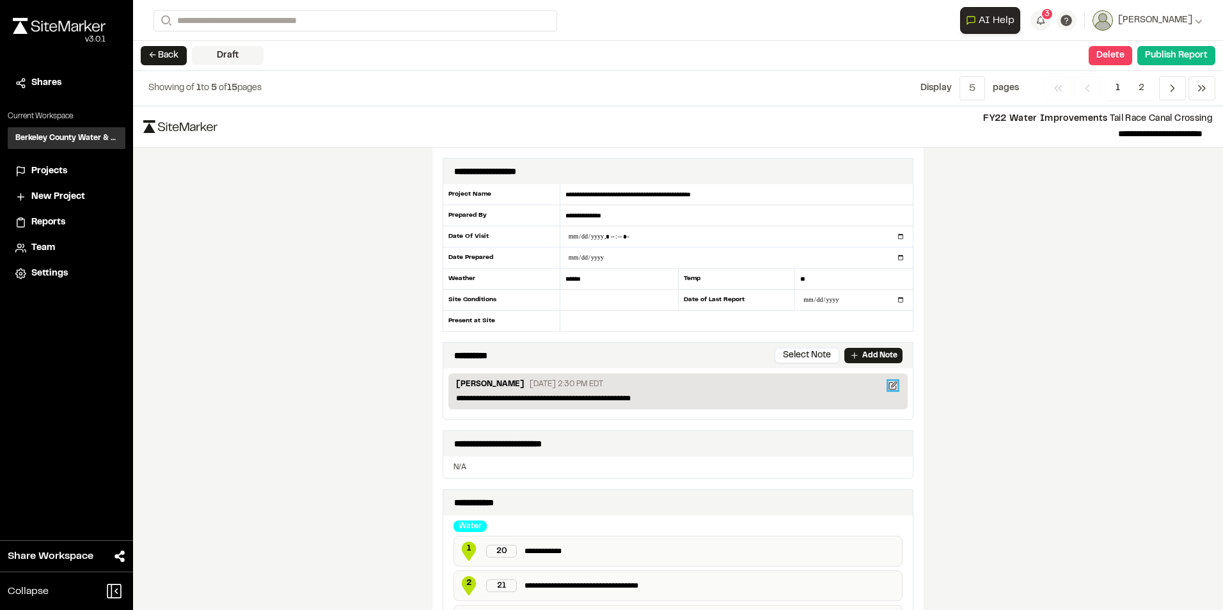
click at [889, 388] on icon at bounding box center [893, 385] width 9 height 9
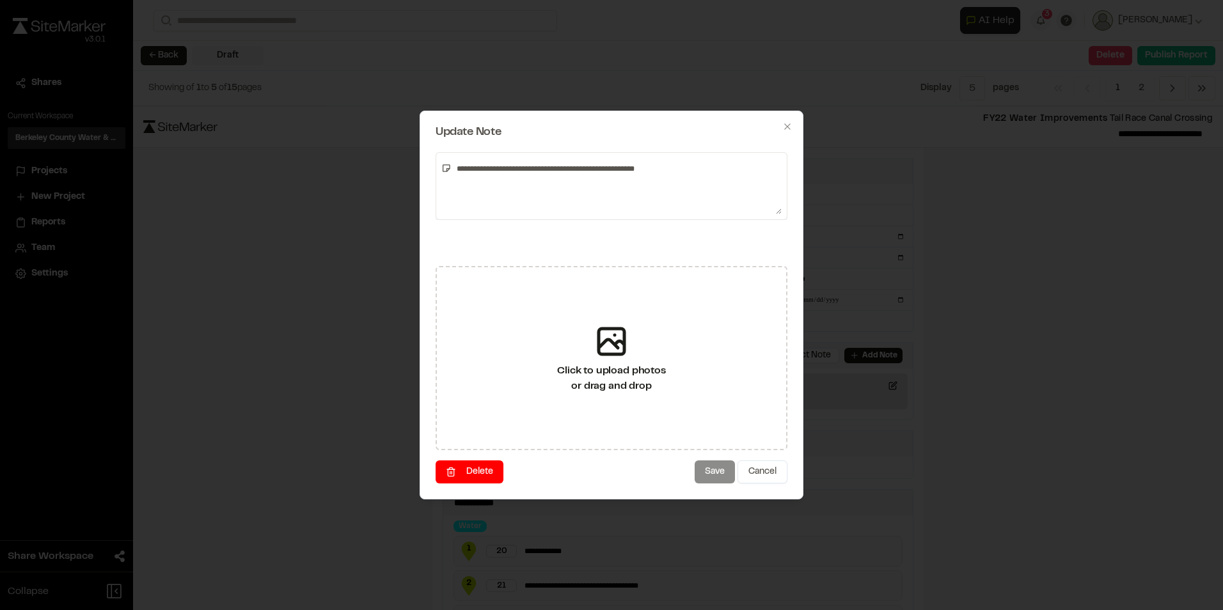
click at [660, 171] on textarea "**********" at bounding box center [617, 186] width 330 height 56
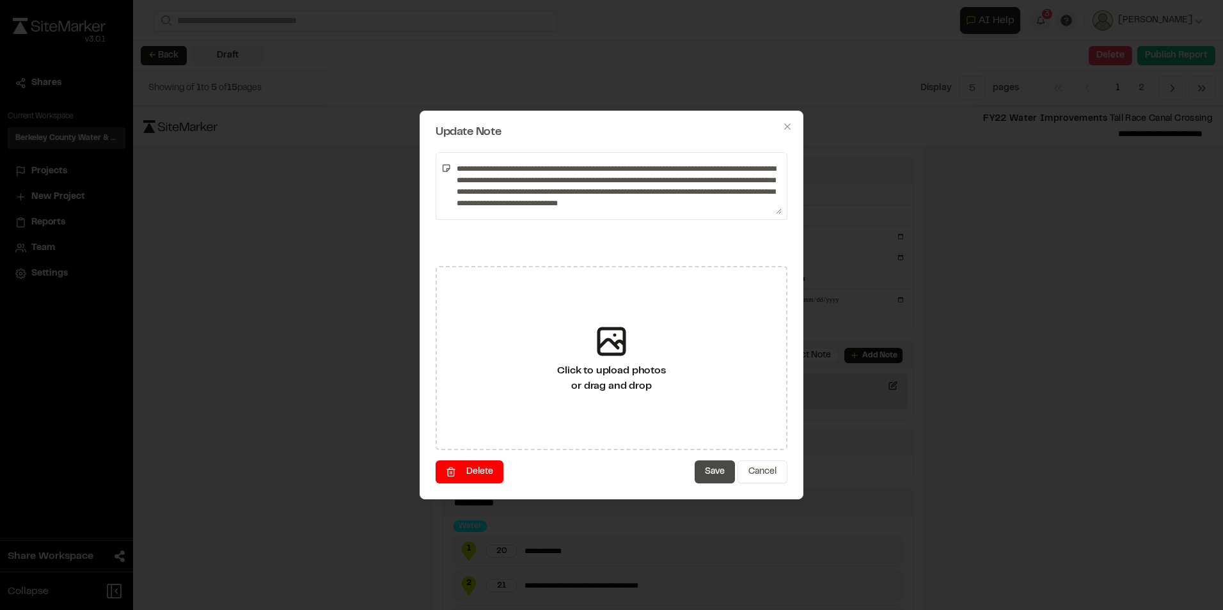
type textarea "**********"
click at [724, 474] on button "Save" at bounding box center [715, 472] width 40 height 23
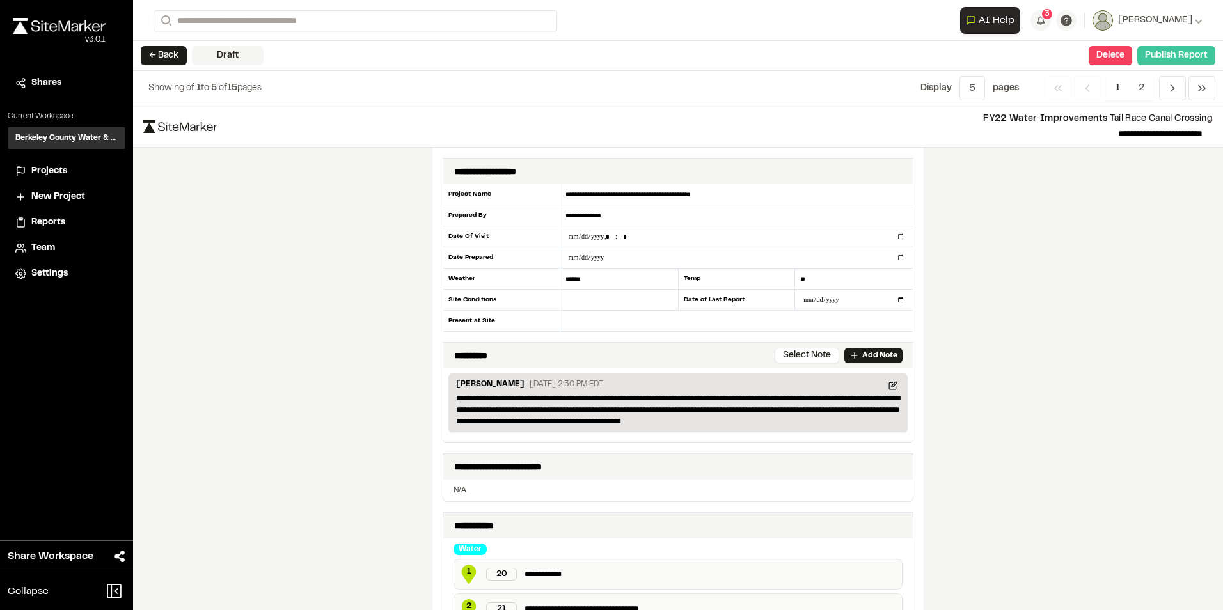
click at [1168, 49] on button "Publish Report" at bounding box center [1177, 55] width 78 height 19
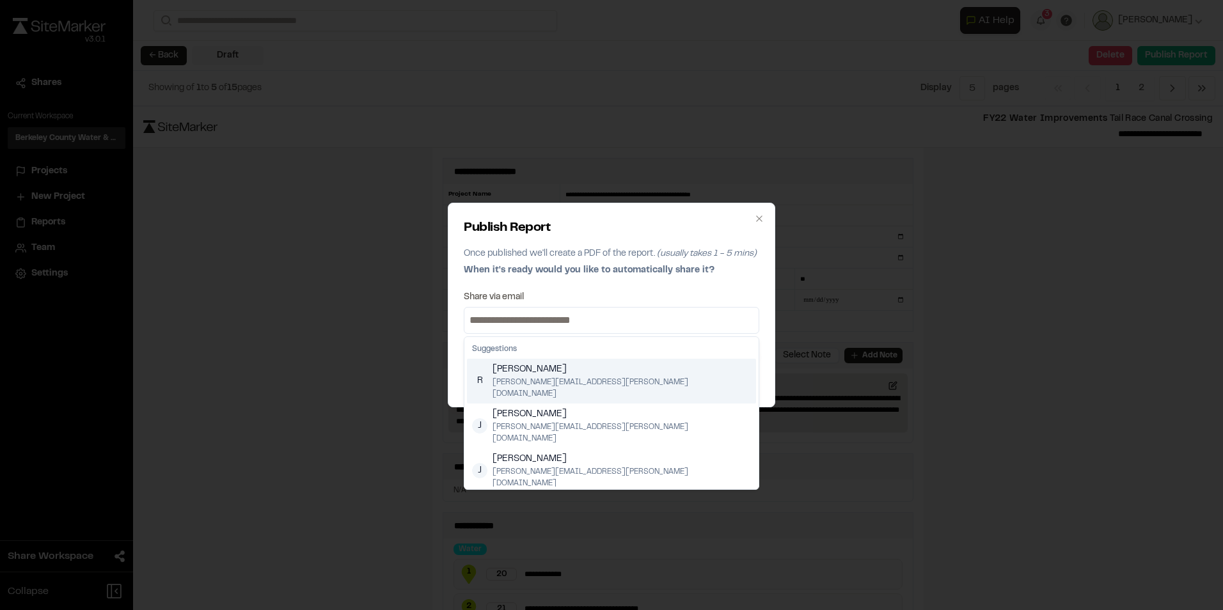
click at [538, 320] on input at bounding box center [611, 320] width 289 height 20
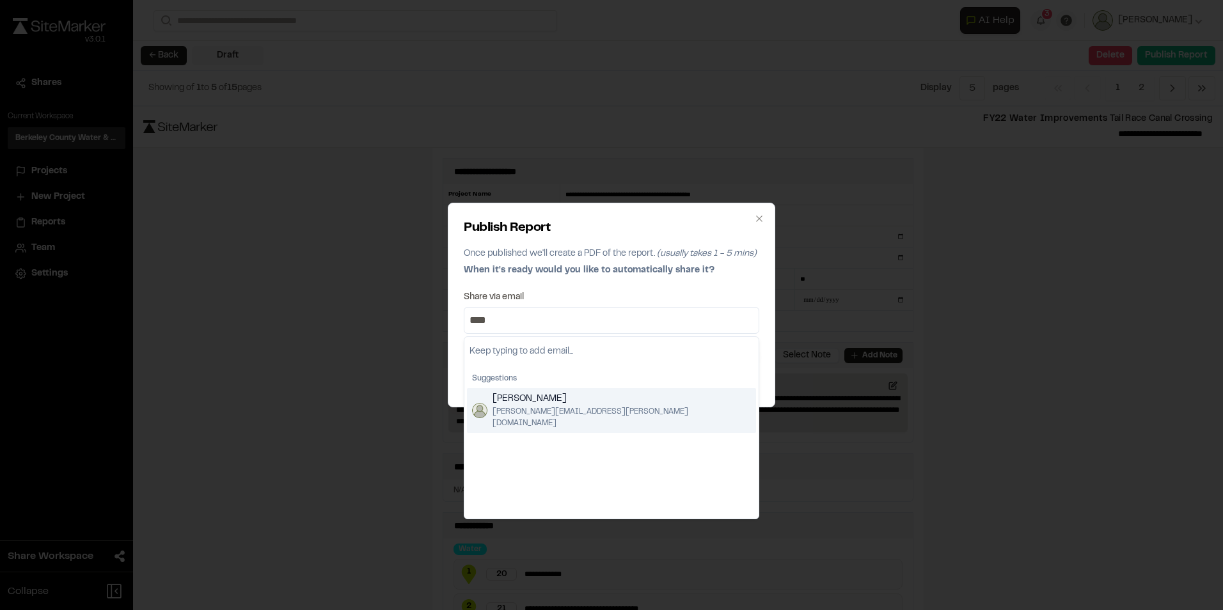
type input "****"
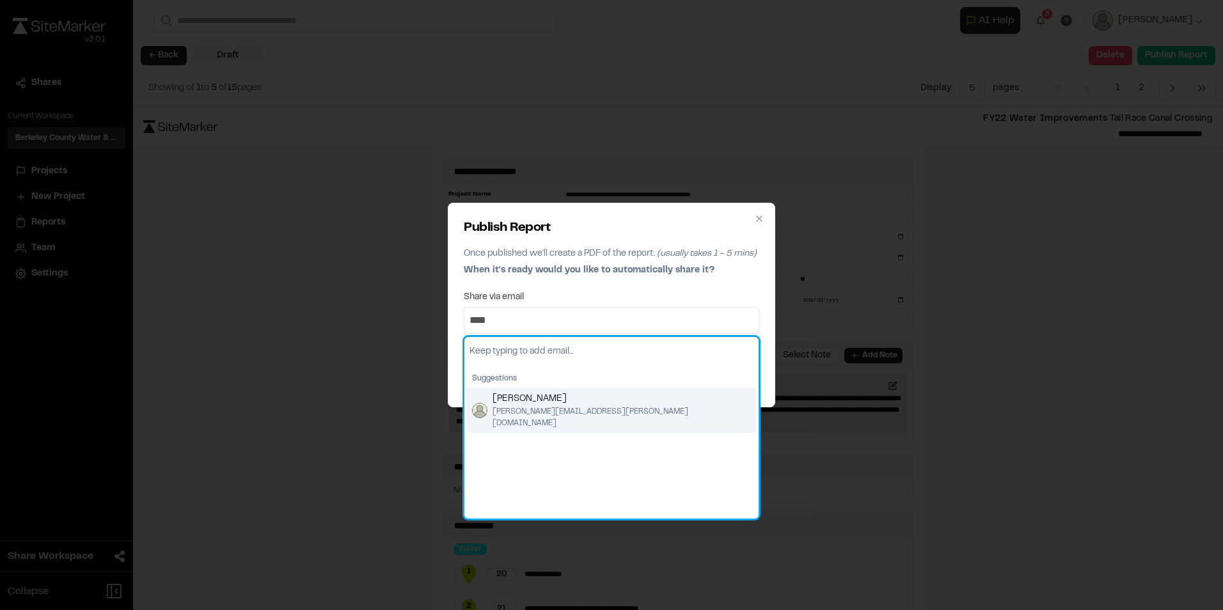
click at [562, 408] on span "[PERSON_NAME][EMAIL_ADDRESS][PERSON_NAME][DOMAIN_NAME]" at bounding box center [622, 417] width 258 height 23
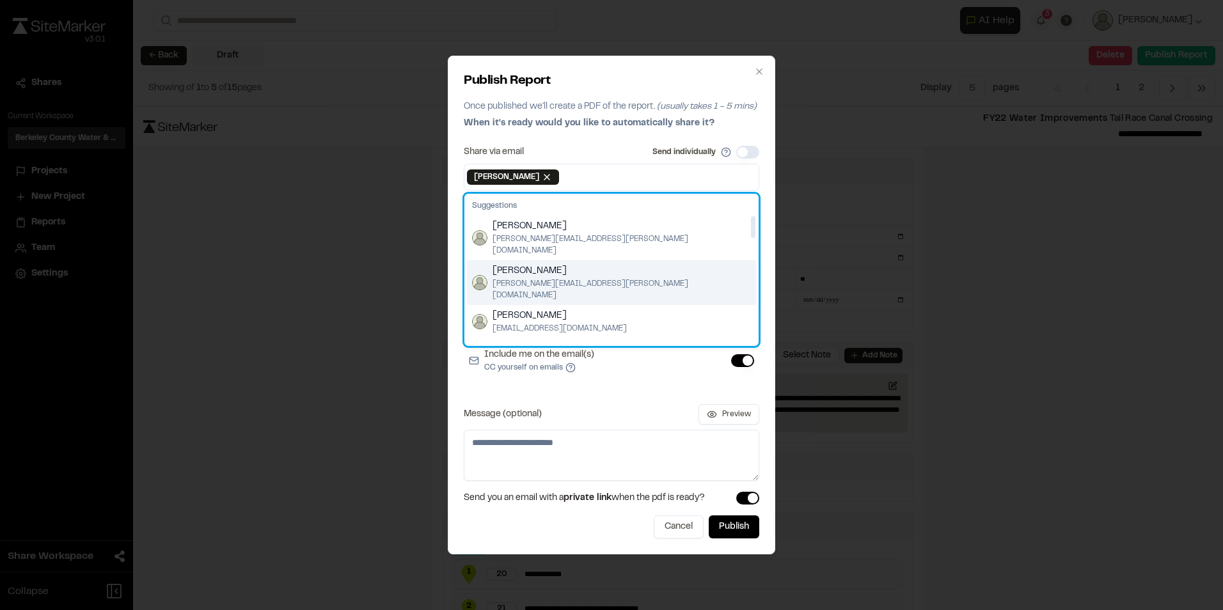
click at [521, 266] on span "[PERSON_NAME]" at bounding box center [622, 271] width 258 height 14
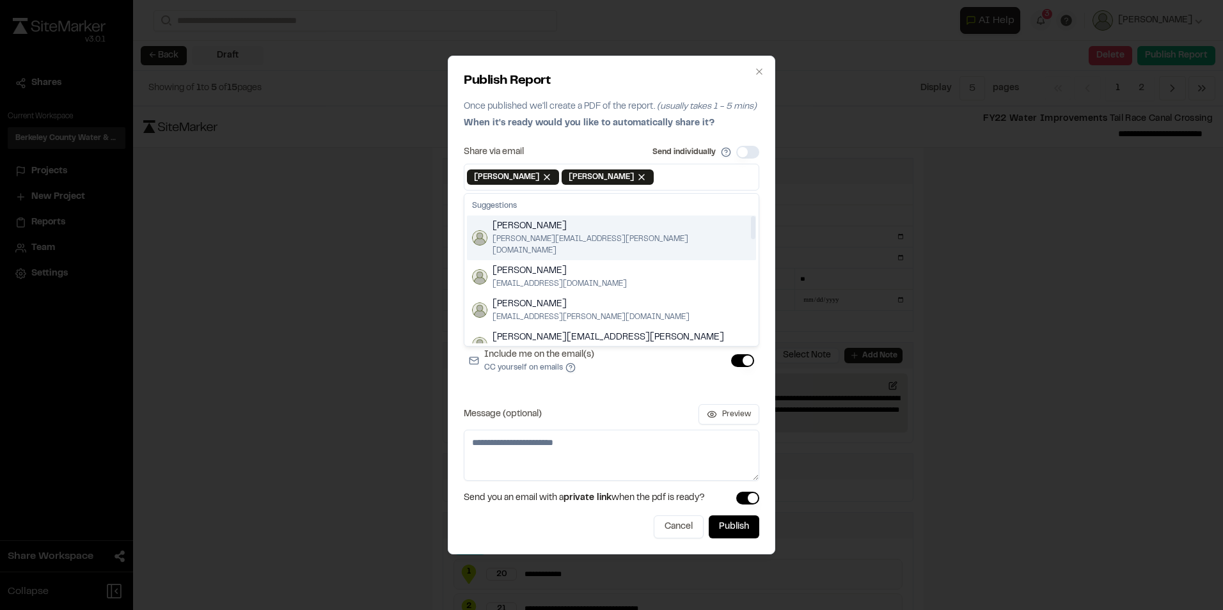
click at [673, 182] on input at bounding box center [706, 177] width 100 height 20
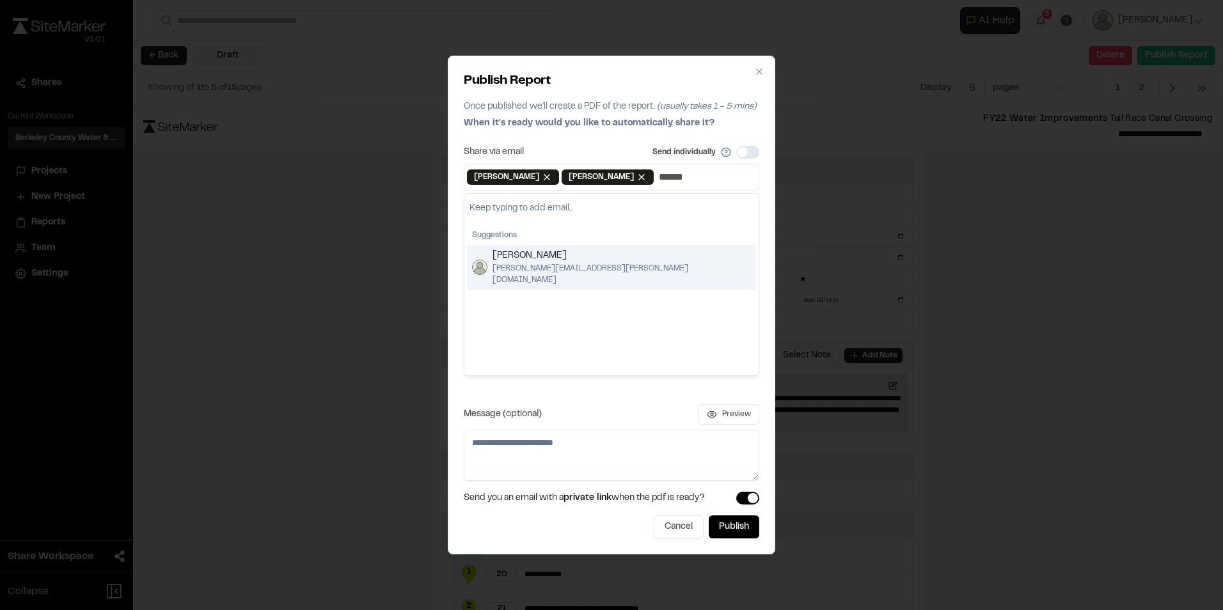
type input "******"
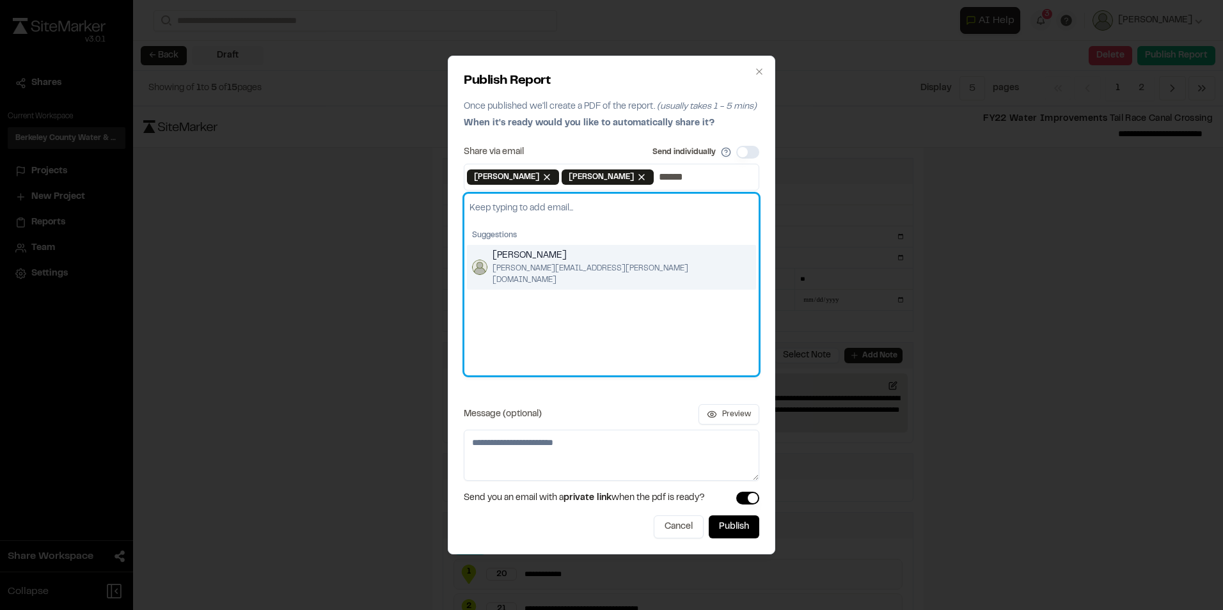
click at [548, 260] on span "[PERSON_NAME]" at bounding box center [622, 256] width 258 height 14
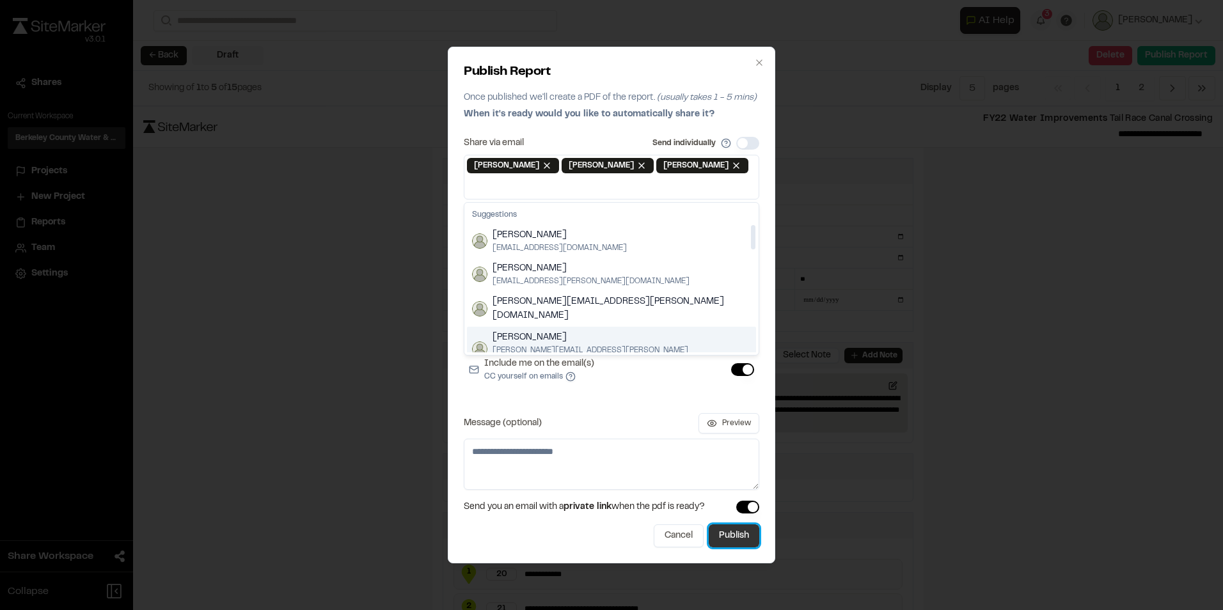
click at [722, 534] on button "Publish" at bounding box center [734, 536] width 51 height 23
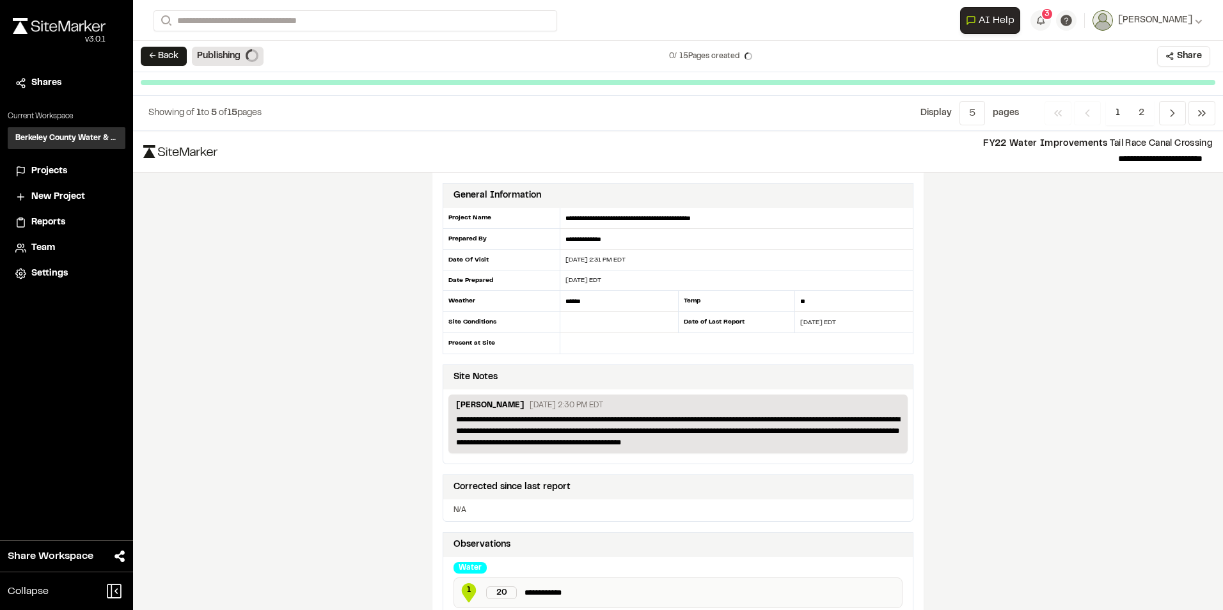
click at [43, 169] on span "Projects" at bounding box center [49, 171] width 36 height 14
